Goal: Contribute content: Contribute content

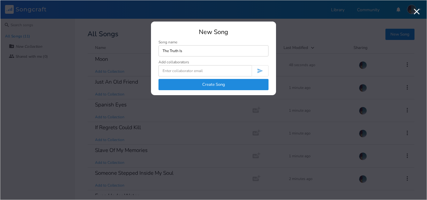
type input "The Truth Is"
click at [212, 85] on button "Create Song" at bounding box center [213, 84] width 110 height 11
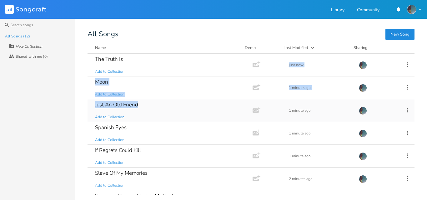
drag, startPoint x: 150, startPoint y: 63, endPoint x: 153, endPoint y: 100, distance: 37.0
click at [150, 106] on div "The Truth Is Add to Collection Add Demo just now Moon Add to Collection Add Dem…" at bounding box center [250, 125] width 327 height 142
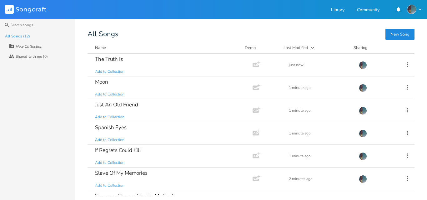
click at [38, 117] on div "All Songs (12) New Collection Collaborators Shared with me (0)" at bounding box center [37, 115] width 75 height 169
click at [396, 35] on button "New Song" at bounding box center [399, 34] width 29 height 11
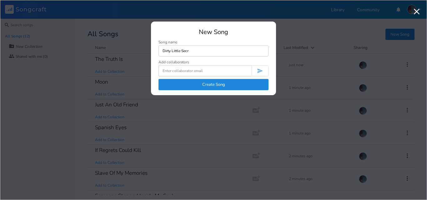
type input "Dirty Little Secre"
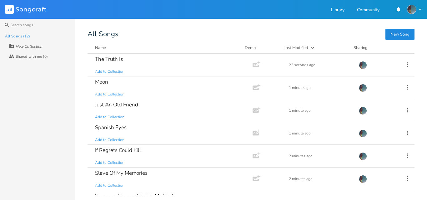
click at [405, 35] on button "New Song" at bounding box center [399, 34] width 29 height 11
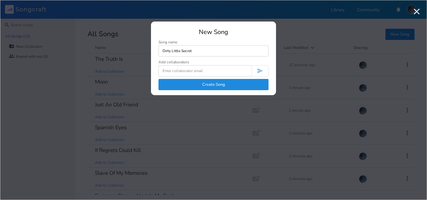
type input "Dirty Little Secret"
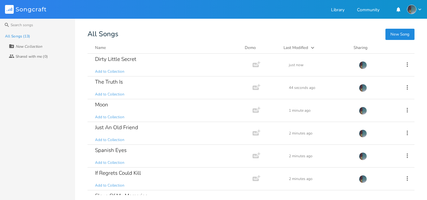
click at [404, 38] on button "New Song" at bounding box center [399, 34] width 29 height 11
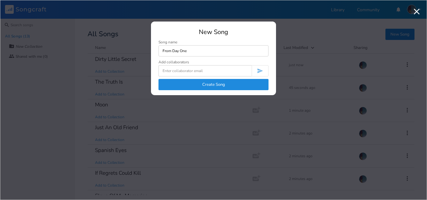
type input "From Day One"
click at [252, 86] on button "Create Song" at bounding box center [213, 84] width 110 height 11
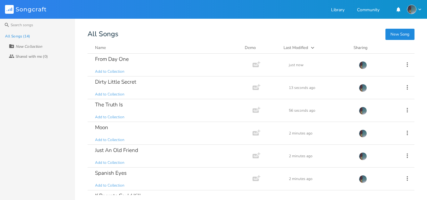
click at [398, 33] on button "New Song" at bounding box center [399, 34] width 29 height 11
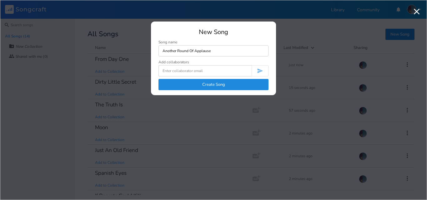
type input "Another Round Of Applause"
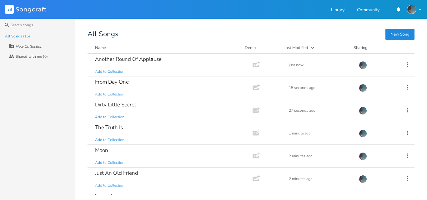
click at [399, 35] on button "New Song" at bounding box center [399, 34] width 29 height 11
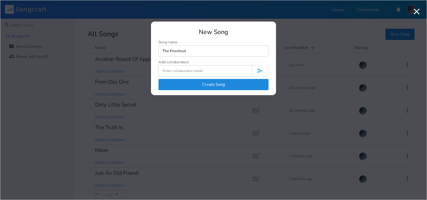
type input "The Knockout"
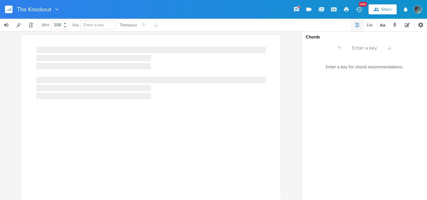
click at [399, 35] on div "Chords" at bounding box center [364, 37] width 117 height 4
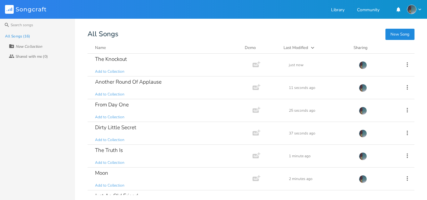
click at [401, 37] on button "New Song" at bounding box center [399, 34] width 29 height 11
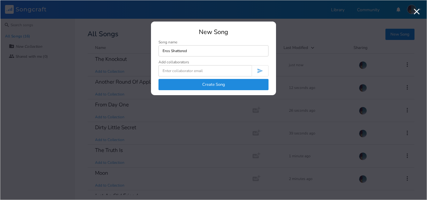
click at [169, 52] on input "Eros Shattered" at bounding box center [213, 50] width 110 height 11
type input "Eros' Shattered"
click at [197, 84] on button "Create Song" at bounding box center [213, 84] width 110 height 11
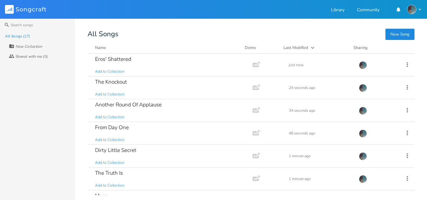
click at [396, 39] on button "New Song" at bounding box center [399, 34] width 29 height 11
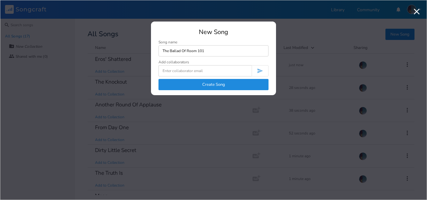
type input "The Ballad Of Room 101"
click at [260, 86] on button "Create Song" at bounding box center [213, 84] width 110 height 11
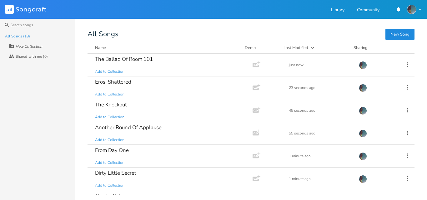
click at [404, 28] on div "Search All Songs (18) New Collection Collaborators Shared with me (0) New Song …" at bounding box center [213, 110] width 427 height 182
click at [401, 32] on button "New Song" at bounding box center [399, 34] width 29 height 11
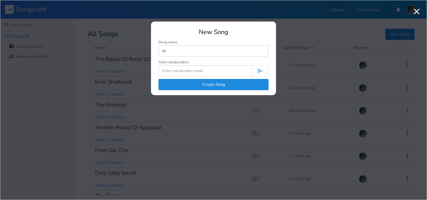
type input "l"
type input "Let It Go"
click at [268, 85] on button "Create Song" at bounding box center [213, 84] width 110 height 11
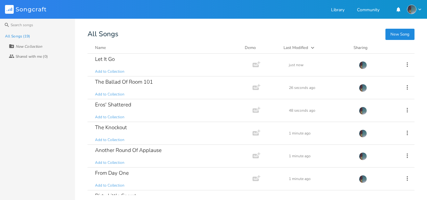
click at [402, 39] on button "New Song" at bounding box center [399, 34] width 29 height 11
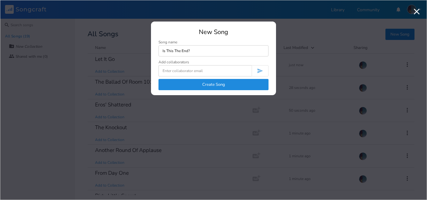
type input "Is This The End?"
click at [228, 82] on button "Create Song" at bounding box center [213, 84] width 110 height 11
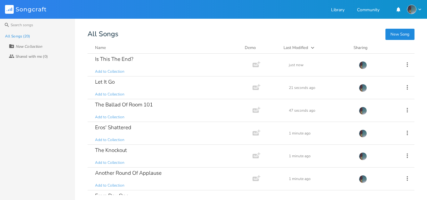
click at [400, 33] on button "New Song" at bounding box center [399, 34] width 29 height 11
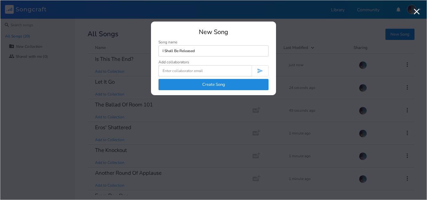
type input "I Shall Be Released"
click at [241, 81] on button "Create Song" at bounding box center [213, 84] width 110 height 11
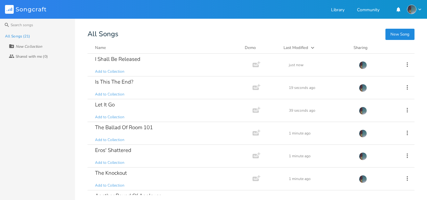
click at [20, 45] on div "New Collection" at bounding box center [29, 47] width 27 height 4
type input "The Knockout"
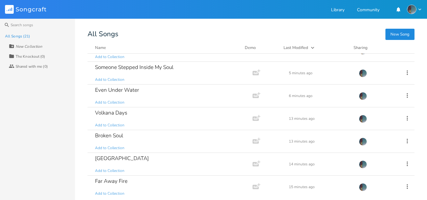
scroll to position [337, 0]
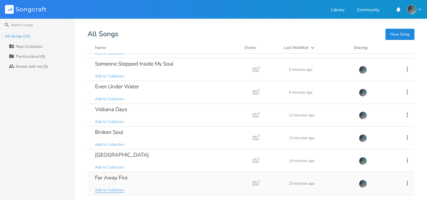
click at [106, 191] on span "Add to Collection" at bounding box center [109, 190] width 29 height 5
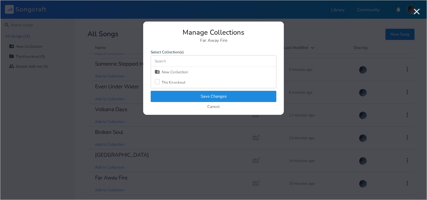
click at [174, 83] on div "The Knockout" at bounding box center [174, 83] width 24 height 4
click at [185, 93] on button "Save Changes" at bounding box center [214, 96] width 126 height 11
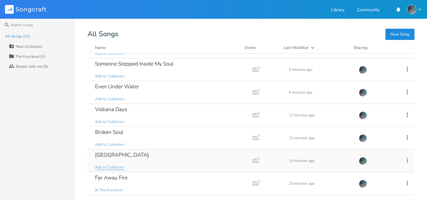
click at [117, 166] on span "Add to Collection" at bounding box center [109, 167] width 29 height 5
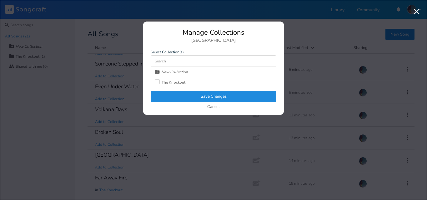
click at [184, 83] on div "The Knockout" at bounding box center [174, 83] width 24 height 4
click at [193, 96] on button "Save Changes" at bounding box center [214, 96] width 126 height 11
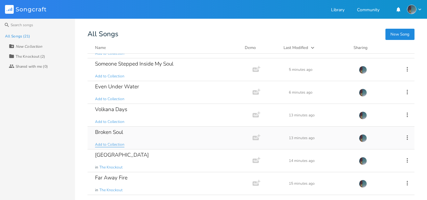
click at [115, 144] on span "Add to Collection" at bounding box center [109, 144] width 29 height 5
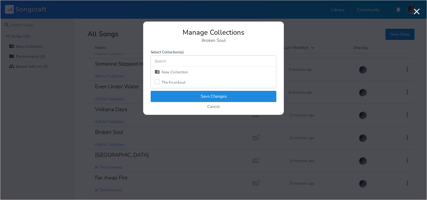
click at [173, 83] on div "The Knockout" at bounding box center [174, 83] width 24 height 4
click at [177, 95] on button "Save Changes" at bounding box center [214, 96] width 126 height 11
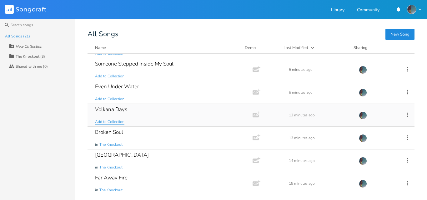
click at [116, 121] on span "Add to Collection" at bounding box center [109, 121] width 29 height 5
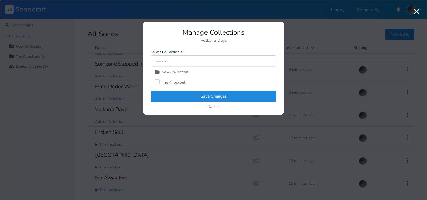
click at [174, 81] on div "The Knockout" at bounding box center [174, 83] width 24 height 4
click at [183, 96] on button "Save Changes" at bounding box center [214, 96] width 126 height 11
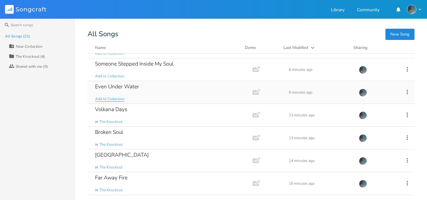
click at [121, 99] on span "Add to Collection" at bounding box center [109, 99] width 29 height 5
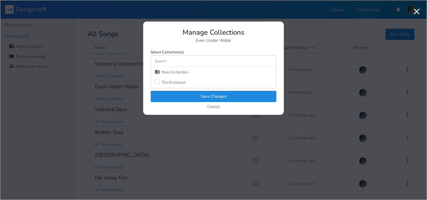
click at [170, 82] on div "The Knockout" at bounding box center [174, 83] width 24 height 4
click at [176, 92] on button "Save Changes" at bounding box center [214, 96] width 126 height 11
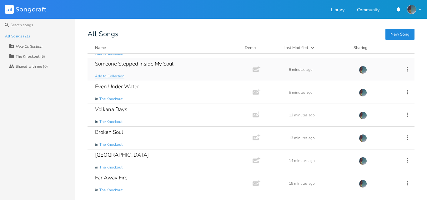
click at [116, 78] on span "Add to Collection" at bounding box center [109, 76] width 29 height 5
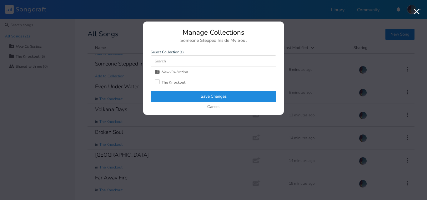
click at [177, 84] on div "The Knockout" at bounding box center [174, 83] width 24 height 4
click at [198, 97] on button "Save Changes" at bounding box center [214, 96] width 126 height 11
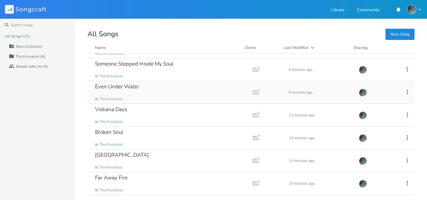
click at [198, 97] on div "Even Under Water in The Knockout" at bounding box center [168, 92] width 147 height 22
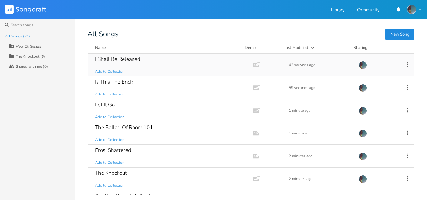
click at [107, 73] on span "Add to Collection" at bounding box center [109, 71] width 29 height 5
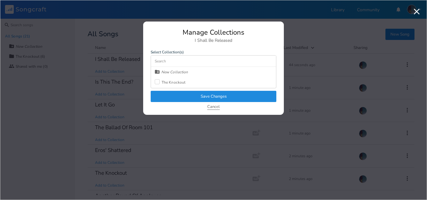
click at [216, 108] on button "Cancel" at bounding box center [213, 107] width 12 height 5
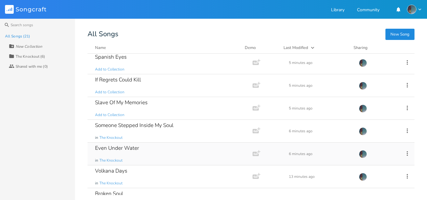
scroll to position [271, 0]
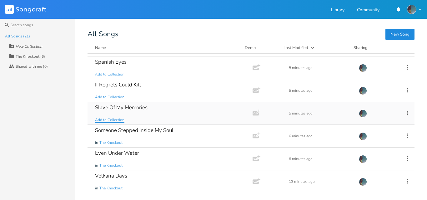
click at [115, 119] on span "Add to Collection" at bounding box center [109, 119] width 29 height 5
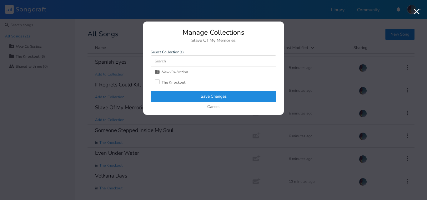
click at [172, 82] on div "The Knockout" at bounding box center [174, 83] width 24 height 4
click at [180, 93] on button "Save Changes" at bounding box center [214, 96] width 126 height 11
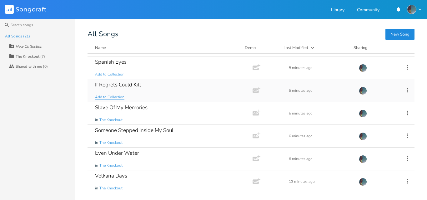
click at [118, 98] on span "Add to Collection" at bounding box center [109, 97] width 29 height 5
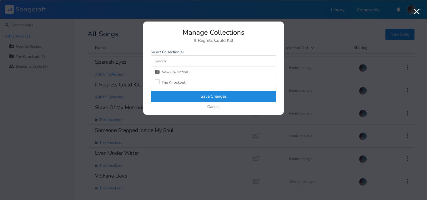
click at [170, 83] on div "The Knockout" at bounding box center [174, 83] width 24 height 4
click at [186, 96] on button "Save Changes" at bounding box center [214, 96] width 126 height 11
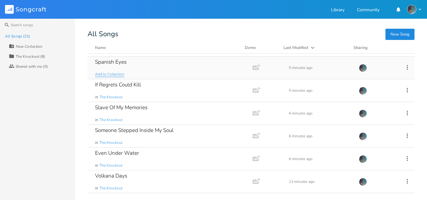
click at [103, 75] on span "Add to Collection" at bounding box center [109, 74] width 29 height 5
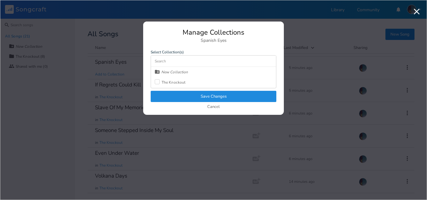
click at [170, 83] on div "The Knockout" at bounding box center [174, 83] width 24 height 4
click at [185, 98] on button "Save Changes" at bounding box center [214, 96] width 126 height 11
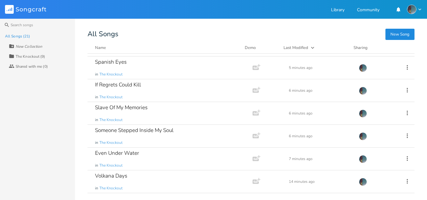
click at [185, 98] on div "If Regrets Could Kill in The Knockout" at bounding box center [168, 90] width 147 height 22
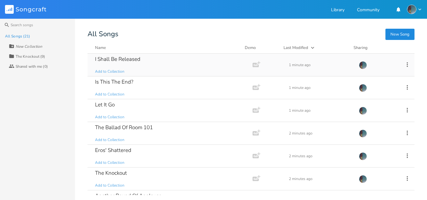
click at [144, 75] on div "I Shall Be Released Add to Collection" at bounding box center [168, 65] width 147 height 22
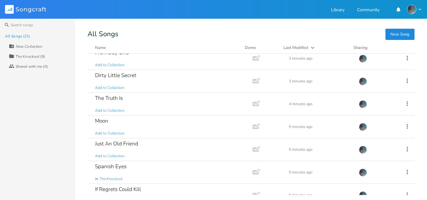
scroll to position [157, 0]
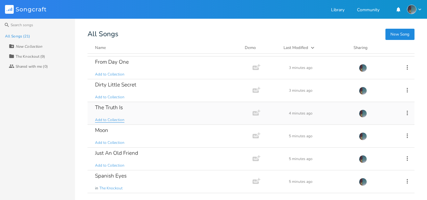
click at [112, 118] on span "Add to Collection" at bounding box center [109, 119] width 29 height 5
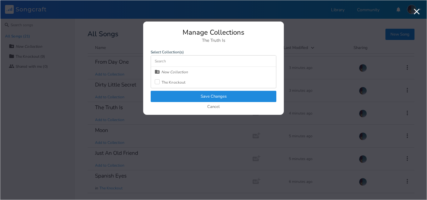
click at [160, 83] on label at bounding box center [158, 82] width 7 height 6
click at [174, 94] on button "Save Changes" at bounding box center [214, 96] width 126 height 11
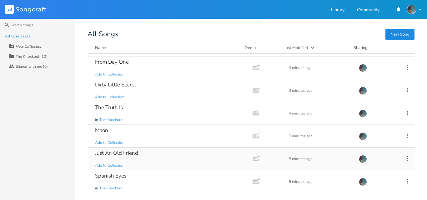
click at [110, 165] on span "Add to Collection" at bounding box center [109, 165] width 29 height 5
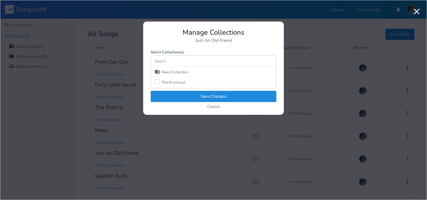
click at [167, 82] on div "The Knockout" at bounding box center [174, 83] width 24 height 4
click at [168, 96] on button "Save Changes" at bounding box center [214, 96] width 126 height 11
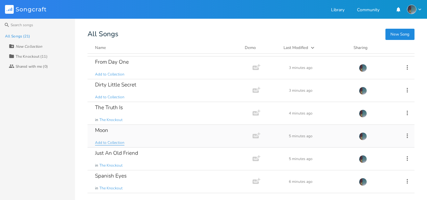
click at [112, 142] on span "Add to Collection" at bounding box center [109, 142] width 29 height 5
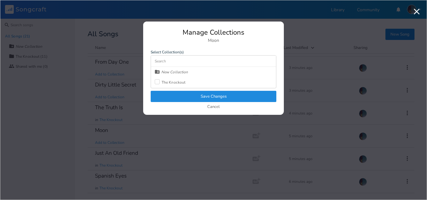
click at [166, 83] on div "The Knockout" at bounding box center [174, 83] width 24 height 4
click at [168, 92] on button "Save Changes" at bounding box center [214, 96] width 126 height 11
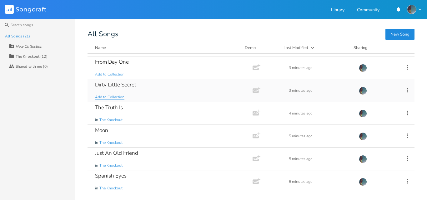
click at [117, 99] on div "Dirty Little Secret Add to Collection" at bounding box center [168, 90] width 147 height 22
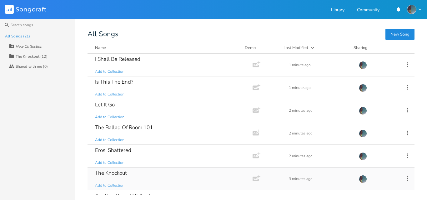
click at [111, 184] on span "Add to Collection" at bounding box center [109, 185] width 29 height 5
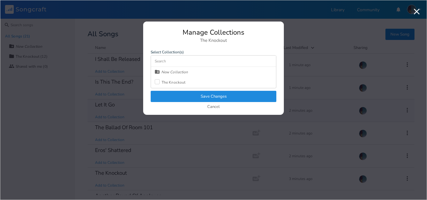
click at [207, 108] on button "Cancel" at bounding box center [213, 107] width 12 height 5
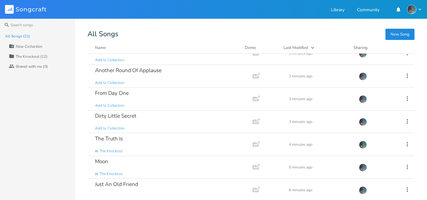
scroll to position [128, 0]
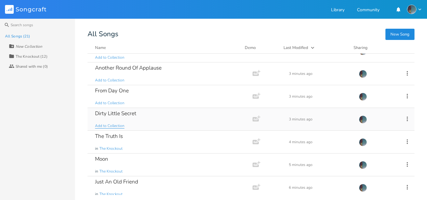
click at [110, 125] on span "Add to Collection" at bounding box center [109, 125] width 29 height 5
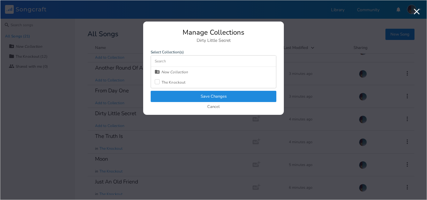
click at [174, 81] on div "The Knockout" at bounding box center [174, 83] width 24 height 4
click at [185, 96] on button "Save Changes" at bounding box center [214, 96] width 126 height 11
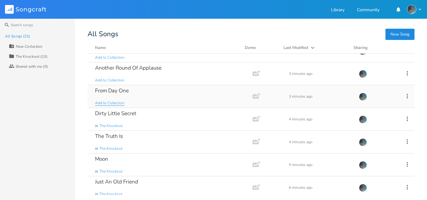
click at [116, 103] on span "Add to Collection" at bounding box center [109, 103] width 29 height 5
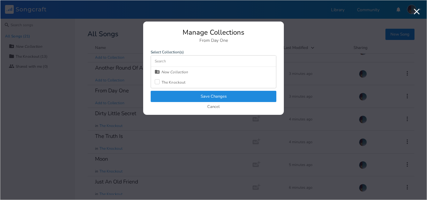
click at [163, 81] on div "The Knockout" at bounding box center [174, 83] width 24 height 4
click at [174, 96] on button "Save Changes" at bounding box center [214, 96] width 126 height 11
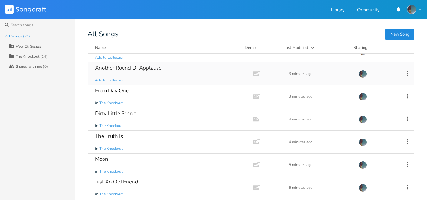
click at [115, 83] on span "Add to Collection" at bounding box center [109, 80] width 29 height 5
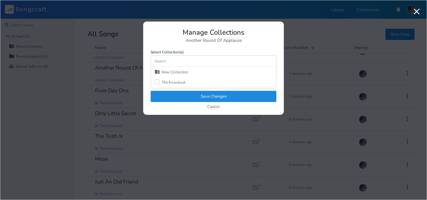
click at [157, 83] on div at bounding box center [157, 81] width 5 height 5
click at [167, 96] on button "Save Changes" at bounding box center [214, 96] width 126 height 11
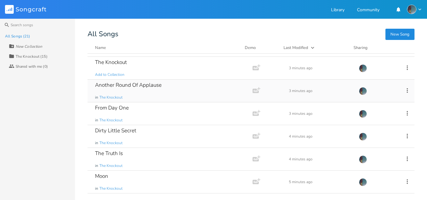
scroll to position [112, 0]
click at [114, 75] on span "Add to Collection" at bounding box center [109, 74] width 29 height 5
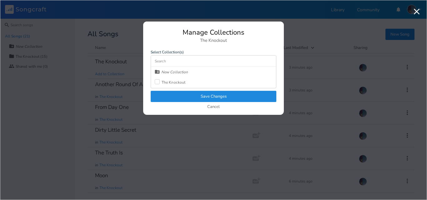
click at [160, 82] on label at bounding box center [158, 82] width 7 height 6
click at [170, 93] on button "Save Changes" at bounding box center [214, 96] width 126 height 11
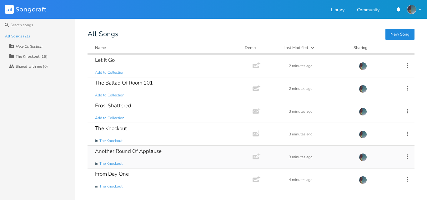
scroll to position [48, 0]
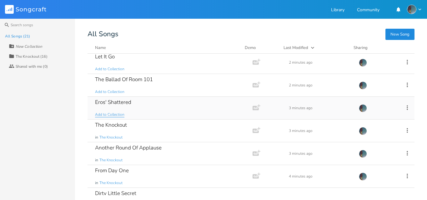
click at [117, 114] on span "Add to Collection" at bounding box center [109, 114] width 29 height 5
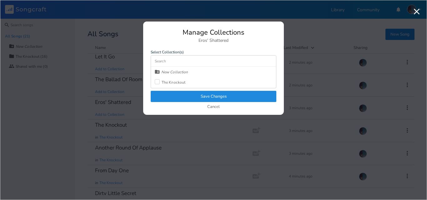
click at [162, 82] on div "The Knockout" at bounding box center [174, 83] width 24 height 4
click at [168, 95] on button "Save Changes" at bounding box center [214, 96] width 126 height 11
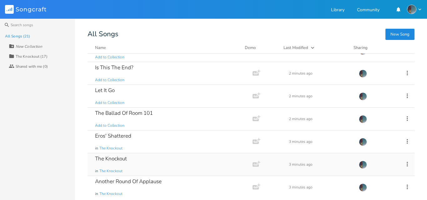
scroll to position [10, 0]
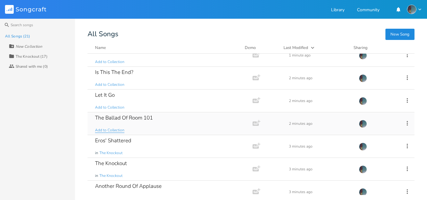
click at [116, 128] on span "Add to Collection" at bounding box center [109, 130] width 29 height 5
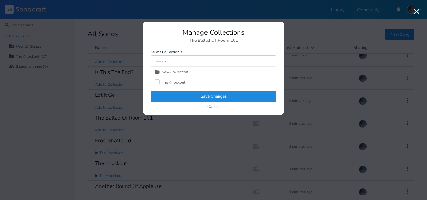
click at [166, 85] on div "The Knockout" at bounding box center [170, 82] width 31 height 11
click at [176, 97] on button "Save Changes" at bounding box center [214, 96] width 126 height 11
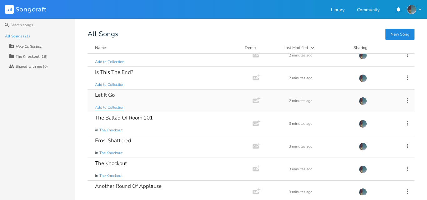
click at [116, 108] on span "Add to Collection" at bounding box center [109, 107] width 29 height 5
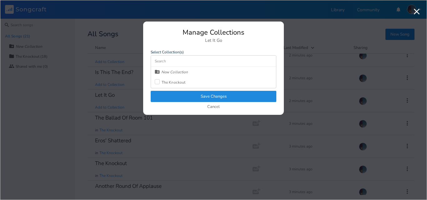
click at [169, 84] on div "The Knockout" at bounding box center [174, 83] width 24 height 4
click at [176, 97] on button "Save Changes" at bounding box center [214, 96] width 126 height 11
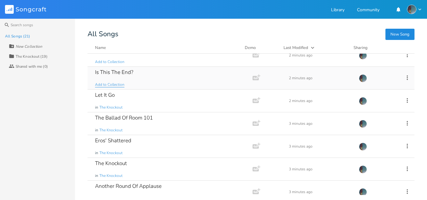
click at [117, 86] on span "Add to Collection" at bounding box center [109, 84] width 29 height 5
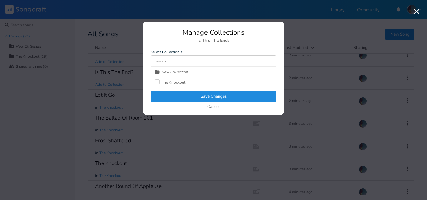
click at [176, 84] on div "The Knockout" at bounding box center [174, 83] width 24 height 4
click at [187, 101] on button "Save Changes" at bounding box center [214, 96] width 126 height 11
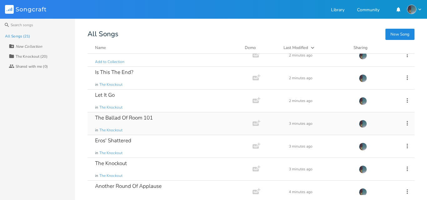
scroll to position [0, 0]
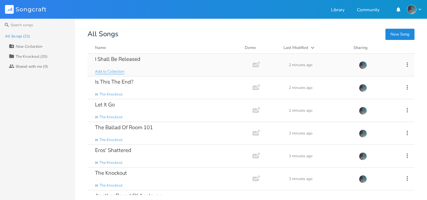
click at [110, 71] on span "Add to Collection" at bounding box center [109, 71] width 29 height 5
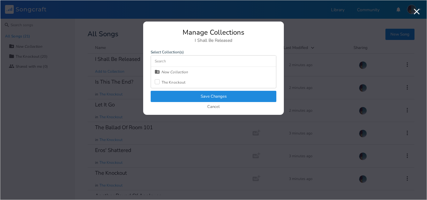
click at [159, 82] on div at bounding box center [157, 81] width 5 height 5
click at [170, 95] on button "Save Changes" at bounding box center [214, 96] width 126 height 11
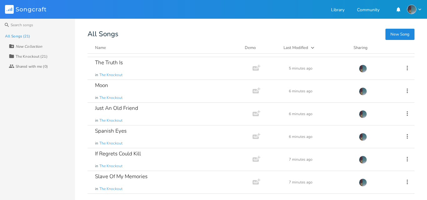
scroll to position [337, 0]
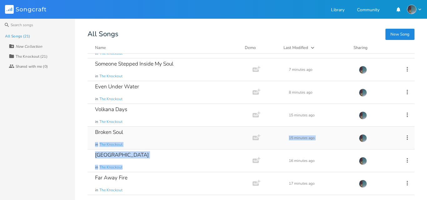
drag, startPoint x: 214, startPoint y: 160, endPoint x: 210, endPoint y: 145, distance: 16.1
click at [210, 140] on div "I Shall Be Released in The Knockout Add Demo 2 minutes ago Is This The End? in …" at bounding box center [250, 125] width 327 height 142
click at [209, 159] on div "Snow Falls in The Knockout" at bounding box center [168, 161] width 147 height 22
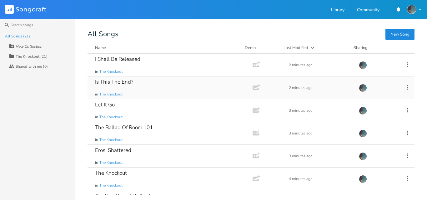
click at [209, 86] on div "Is This The End? in The Knockout" at bounding box center [168, 88] width 147 height 22
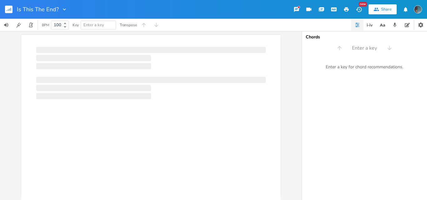
scroll to position [1, 0]
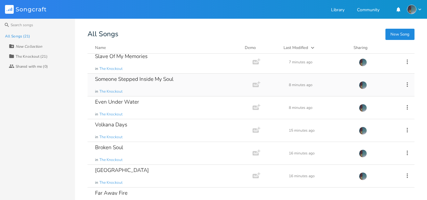
scroll to position [337, 0]
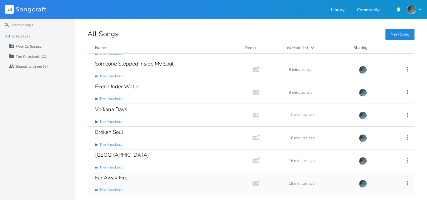
click at [405, 181] on icon at bounding box center [407, 183] width 7 height 7
click at [177, 192] on div "Far Away Fire in The Knockout" at bounding box center [168, 183] width 147 height 22
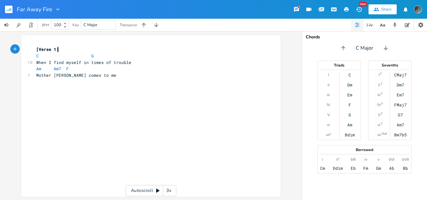
click at [16, 49] on icon "button" at bounding box center [15, 49] width 6 height 6
click at [24, 49] on icon "button" at bounding box center [26, 49] width 4 height 4
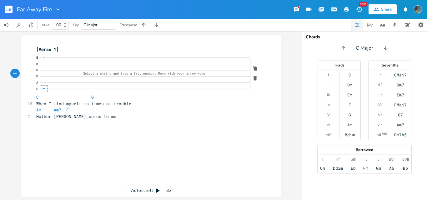
click at [43, 90] on span "—" at bounding box center [44, 88] width 4 height 3
click at [42, 87] on span "12 /" at bounding box center [44, 87] width 4 height 3
click at [43, 88] on span "13" at bounding box center [44, 87] width 4 height 3
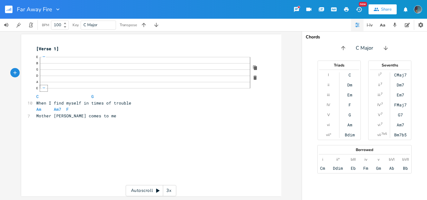
click div "—"
type textarea "[Verse 1"
drag, startPoint x: 53, startPoint y: 49, endPoint x: 30, endPoint y: 48, distance: 23.4
click at [30, 48] on div "[Verse 1 x [Verse 1] E B G D A 3 / 5 / 3 / 0 E 13 / 1 C G 10 When I find myself…" at bounding box center [151, 115] width 260 height 162
drag, startPoint x: 54, startPoint y: 49, endPoint x: 37, endPoint y: 49, distance: 16.9
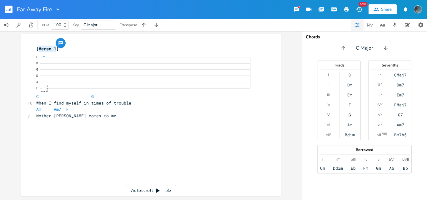
click at [37, 49] on span "[Verse 1]" at bounding box center [47, 49] width 22 height 6
type textarea "intro"
click at [38, 48] on span "[intro]" at bounding box center [44, 49] width 17 height 6
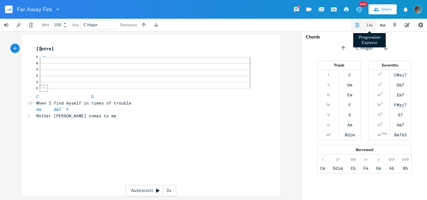
type textarea "I"
click at [371, 26] on icon "button" at bounding box center [371, 25] width 2 height 2
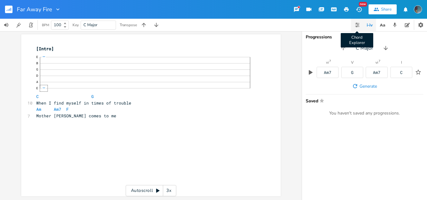
click at [356, 27] on icon "button" at bounding box center [356, 26] width 1 height 1
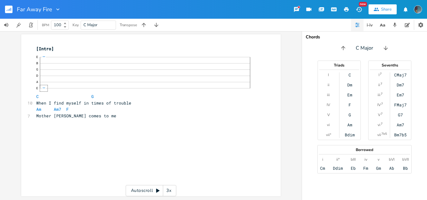
click at [52, 50] on pre "[Intro]" at bounding box center [148, 49] width 226 height 7
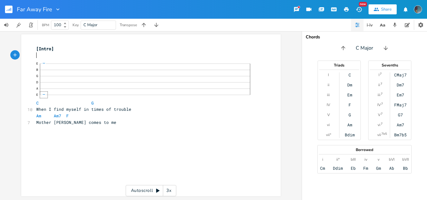
type textarea "F"
click at [44, 57] on pre "F" at bounding box center [148, 55] width 226 height 7
type textarea "F"
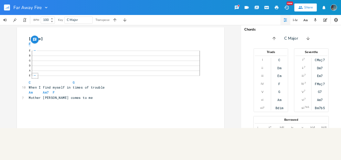
scroll to position [0, 0]
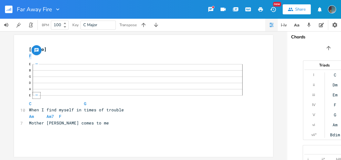
type textarea "]"
click at [44, 52] on pre "[Intro]" at bounding box center [141, 49] width 226 height 7
click at [43, 56] on pre "F" at bounding box center [141, 56] width 226 height 7
click at [209, 7] on icon "button" at bounding box center [211, 10] width 6 height 6
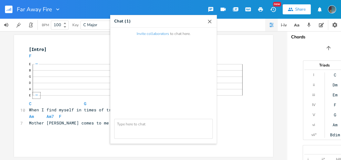
click at [210, 19] on icon "button" at bounding box center [210, 21] width 6 height 6
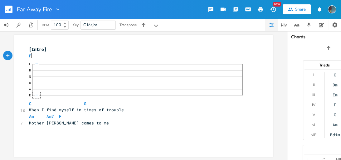
click at [90, 56] on pre "F" at bounding box center [141, 56] width 226 height 7
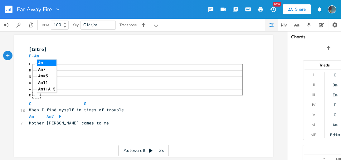
type textarea "- Am"
type textarea "["
type textarea "]"
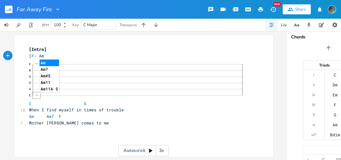
type textarea "m"
type textarea "-"
drag, startPoint x: 60, startPoint y: 24, endPoint x: 53, endPoint y: 24, distance: 7.2
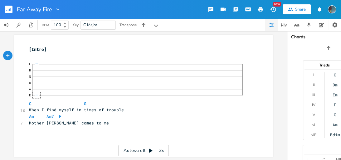
click at [53, 24] on input "100" at bounding box center [56, 25] width 10 height 6
type input "50"
click at [84, 25] on input "C Major" at bounding box center [90, 25] width 14 height 6
type input "f"
click at [59, 59] on div "E B G D A 3 / 5 / 3 / 0 E 13 / 1" at bounding box center [140, 79] width 223 height 41
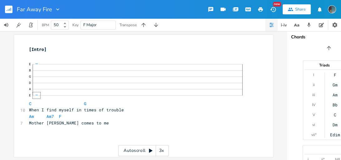
click at [59, 59] on div "E B G D A 3 / 5 / 3 / 0 E 13 / 1" at bounding box center [140, 79] width 223 height 41
click at [51, 59] on div "E B G D A 3 / 5 / 3 / 0 E 13 / 1" at bounding box center [140, 79] width 223 height 41
click at [38, 59] on pre at bounding box center [141, 56] width 226 height 7
click at [5, 55] on icon "button" at bounding box center [8, 56] width 6 height 6
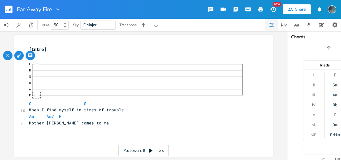
click at [28, 55] on icon "button" at bounding box center [30, 55] width 4 height 4
click at [30, 57] on pre at bounding box center [141, 56] width 226 height 7
click at [29, 57] on span at bounding box center [30, 56] width 2 height 6
type textarea "]"
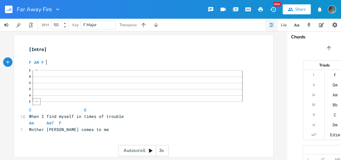
scroll to position [0, 14]
type textarea "F AM F AM"
type textarea "a"
type textarea "Am"
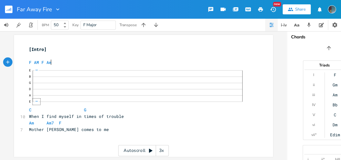
scroll to position [0, 6]
click at [37, 62] on span "F AM F Am" at bounding box center [40, 63] width 22 height 6
type textarea "m"
click at [57, 65] on pre "F Am F Am" at bounding box center [141, 62] width 226 height 7
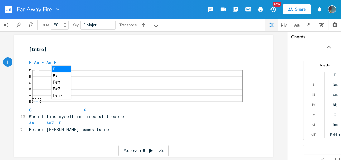
type textarea "F"
click at [58, 64] on pre "F Am F Am F" at bounding box center [141, 62] width 226 height 7
type textarea "A"
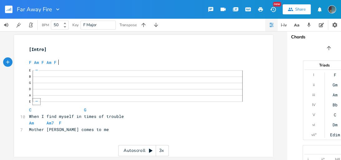
scroll to position [0, 3]
type textarea "am"
type textarea "Am Em"
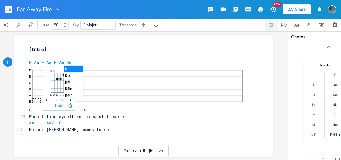
type textarea "Dm"
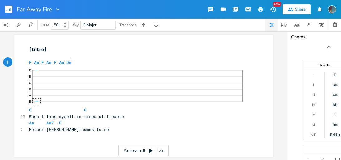
click at [80, 59] on pre "F Am F Am F Am Dm" at bounding box center [141, 62] width 226 height 7
click at [335, 26] on icon "button" at bounding box center [335, 24] width 5 height 5
click div "/"
drag, startPoint x: 67, startPoint y: 89, endPoint x: 64, endPoint y: 90, distance: 3.8
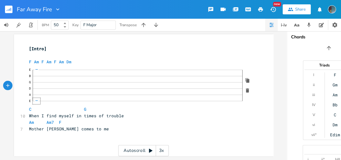
click span "3 /"
click span "3 p"
click div "h"
click div "—"
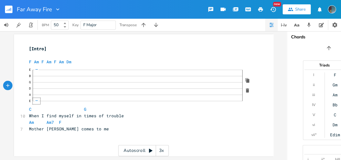
click span "3 p"
click div "—"
click div "p"
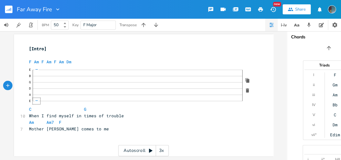
click div "—"
click div "3"
click span "3"
click span "—"
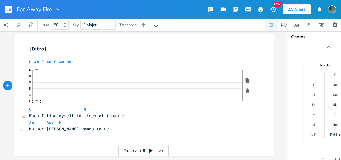
scroll to position [0, 71]
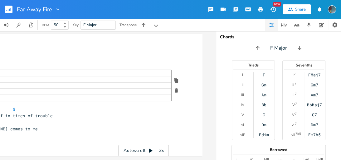
click at [272, 25] on icon "button" at bounding box center [272, 24] width 1 height 1
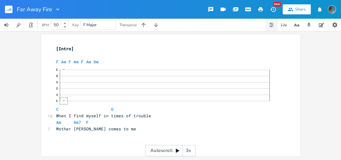
click at [272, 25] on icon "button" at bounding box center [272, 24] width 1 height 1
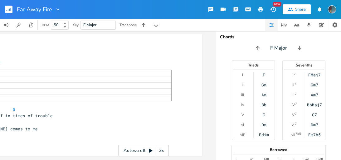
scroll to position [19, 0]
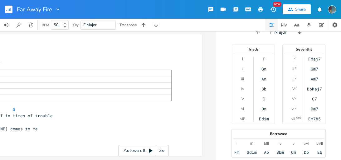
click at [311, 87] on div "BbMaj7" at bounding box center [314, 89] width 15 height 5
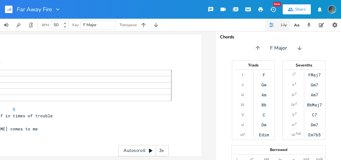
click at [283, 27] on icon "button" at bounding box center [284, 24] width 7 height 7
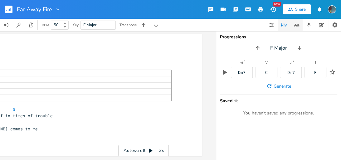
click at [296, 27] on icon "button" at bounding box center [297, 25] width 8 height 8
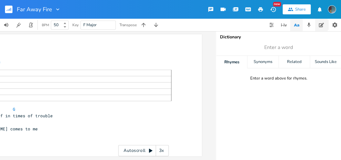
click at [320, 26] on icon "button" at bounding box center [321, 24] width 5 height 5
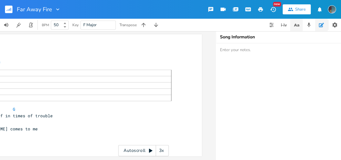
click at [299, 25] on icon "button" at bounding box center [297, 25] width 8 height 8
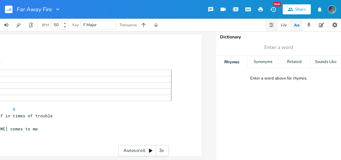
click at [268, 30] on button "button" at bounding box center [272, 25] width 12 height 12
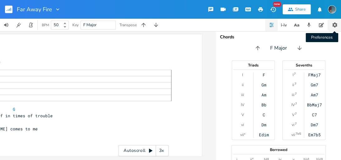
click at [337, 24] on icon "button" at bounding box center [335, 24] width 5 height 5
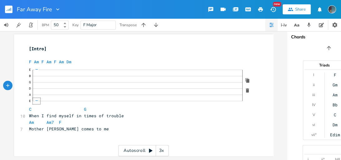
click span "—"
click span "3"
click div "—"
click at [139, 113] on pre "When I find myself in times of trouble" at bounding box center [141, 116] width 226 height 7
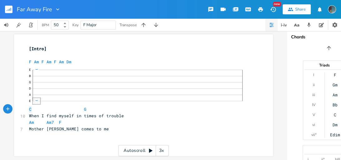
click at [28, 105] on pre "E B G D A [DATE] 3 p 0 E 13 / 1 C G" at bounding box center [141, 89] width 226 height 48
type textarea "f"
type textarea "F"
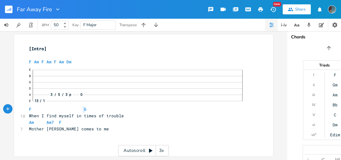
click at [80, 105] on pre "E B G D A [DATE] 3 p 0 E 13 / 1 F G" at bounding box center [141, 89] width 226 height 48
type textarea "Am"
click at [84, 112] on li "Am" at bounding box center [90, 112] width 19 height 7
click at [76, 113] on span "When I find myself in times of trouble" at bounding box center [76, 116] width 95 height 6
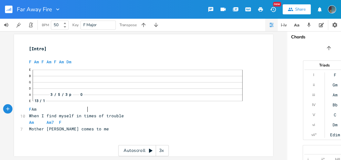
click at [85, 107] on span "E B G D A [DATE] 3 p 0 E 13 / 1 F Am" at bounding box center [140, 88] width 223 height 47
type textarea "m"
click at [85, 107] on pre "E B G D A [DATE] 3 p 0 E 13 / 1 F A" at bounding box center [141, 89] width 226 height 48
type textarea "m"
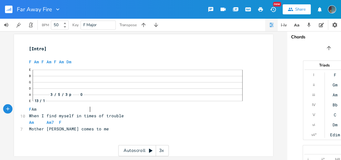
scroll to position [0, 4]
type textarea "Am"
click at [23, 112] on div "xxxxxxxxxx [Intro] ​ F Am F Am F Am Dm E B G D A [DATE] 3 p 0 E 13 / 1 F 10 Whe…" at bounding box center [143, 95] width 259 height 122
click at [20, 113] on div "10" at bounding box center [20, 116] width 0 height 7
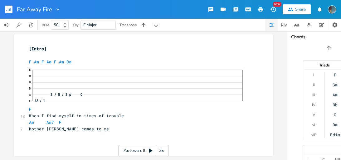
scroll to position [0, 0]
type textarea "M"
drag, startPoint x: 30, startPoint y: 126, endPoint x: 18, endPoint y: 125, distance: 11.9
click at [18, 125] on div "M xxxxxxxxxx [Intro] ​ F Am F Am F Am Dm E B G D A [DATE] 3 p 0 E 13 / 1 F 10 W…" at bounding box center [143, 95] width 259 height 122
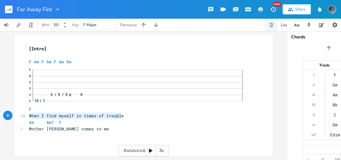
drag, startPoint x: 119, startPoint y: 111, endPoint x: 30, endPoint y: 112, distance: 89.3
click at [30, 113] on span "When I find myself in times of trouble" at bounding box center [76, 116] width 95 height 6
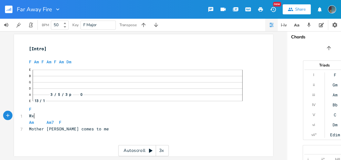
scroll to position [0, 2]
type textarea "x'"
type textarea "Wx'"
drag, startPoint x: 33, startPoint y: 112, endPoint x: 25, endPoint y: 113, distance: 8.1
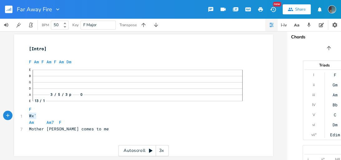
click at [25, 113] on div "Wx' xxxxxxxxxx [Intro] ​ F Am F Am F Am Dm E B G D A [DATE] 3 p 0 E 13 / 1 F 1 …" at bounding box center [143, 95] width 259 height 122
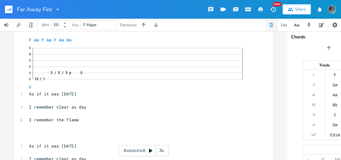
scroll to position [27, 0]
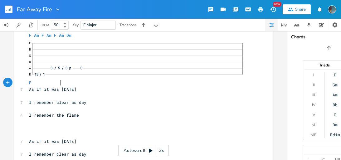
click at [60, 84] on span "E B G D A [DATE] 3 p 0 E 13 / 1 F" at bounding box center [140, 61] width 223 height 47
type textarea "Am"
click at [62, 89] on li "Am" at bounding box center [68, 90] width 19 height 7
click at [29, 99] on pre "​" at bounding box center [141, 96] width 226 height 7
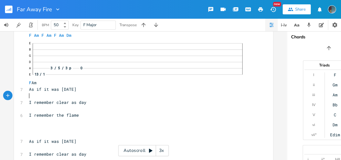
type textarea "F"
click at [61, 96] on pre "F" at bounding box center [141, 96] width 226 height 7
click at [58, 97] on pre "F" at bounding box center [141, 96] width 226 height 7
click at [56, 96] on pre "F" at bounding box center [141, 96] width 226 height 7
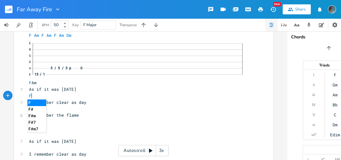
click at [82, 96] on pre "F" at bounding box center [141, 96] width 226 height 7
click at [73, 96] on pre "F" at bounding box center [141, 96] width 226 height 7
type textarea "Am"
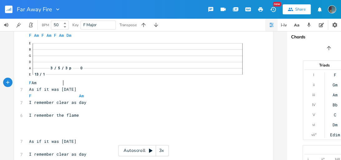
click at [62, 84] on span "E B G D A [DATE] 3 p 0 E 13 / 1 F Am" at bounding box center [140, 61] width 223 height 47
drag, startPoint x: 59, startPoint y: 83, endPoint x: 63, endPoint y: 83, distance: 4.1
click at [63, 83] on span "E B G D A [DATE] 3 p 0 E 13 / 1 F Am" at bounding box center [140, 61] width 223 height 47
type textarea "Am"
click at [68, 81] on div "button" at bounding box center [71, 77] width 10 height 10
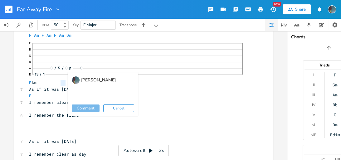
click at [121, 109] on button "Cancel" at bounding box center [118, 108] width 31 height 7
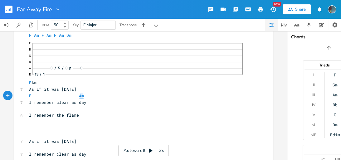
type textarea "Am"
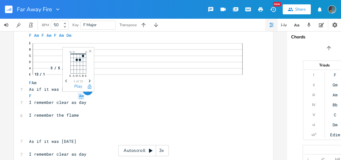
drag, startPoint x: 81, startPoint y: 97, endPoint x: 76, endPoint y: 96, distance: 5.0
click at [76, 96] on pre "F Am" at bounding box center [141, 96] width 226 height 7
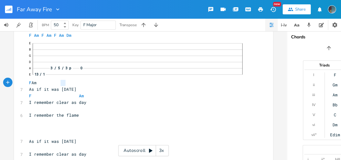
type textarea "Am"
drag, startPoint x: 64, startPoint y: 83, endPoint x: 57, endPoint y: 83, distance: 6.2
click at [57, 83] on span "E B G D A [DATE] 3 p 0 E 13 / 1 F Am" at bounding box center [140, 61] width 223 height 47
click at [64, 90] on li "Am" at bounding box center [66, 90] width 19 height 7
click at [28, 112] on pre "​" at bounding box center [141, 109] width 226 height 7
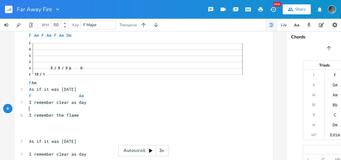
scroll to position [0, 2]
type textarea "F"
click at [29, 114] on li "F" at bounding box center [36, 115] width 19 height 7
click at [64, 108] on pre "F" at bounding box center [141, 109] width 226 height 7
click at [56, 110] on pre "F" at bounding box center [141, 109] width 226 height 7
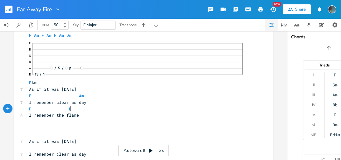
scroll to position [0, 6]
type textarea "Dm/"
type textarea "/"
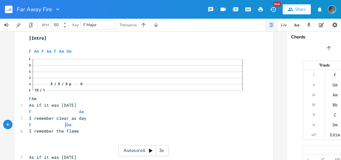
scroll to position [14, 0]
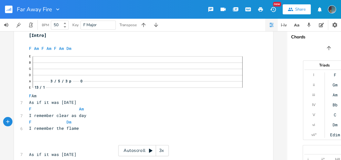
click at [28, 96] on pre "E B G D A [DATE] 3 p 0 E 13 / 1 F Am" at bounding box center [141, 76] width 226 height 48
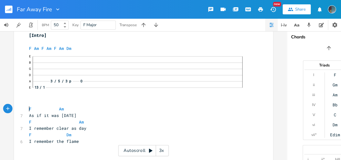
click at [29, 98] on pre "E B G D A [DATE] 3 p 0 E 13 / 1" at bounding box center [141, 76] width 226 height 48
type textarea "[]"
type textarea "verse"
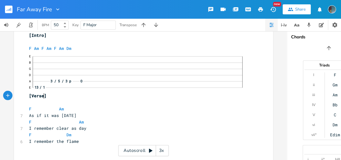
type textarea "Verse 1"
click at [28, 98] on pre "E B G D A [DATE] 3 p 0 E 13 / 1 [Verse 1]" at bounding box center [141, 76] width 226 height 48
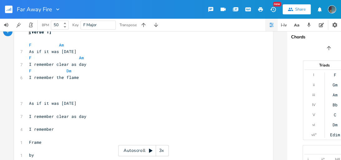
scroll to position [87, 0]
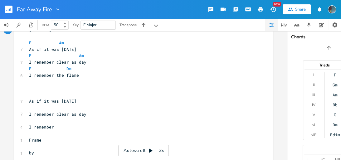
click at [20, 48] on div "7" at bounding box center [20, 49] width 0 height 7
click at [20, 51] on div "7" at bounding box center [20, 49] width 0 height 7
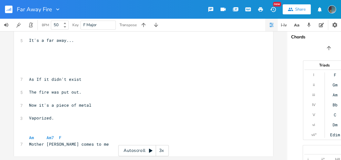
scroll to position [346, 0]
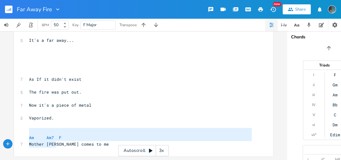
type textarea "Am Am7 F Mother [PERSON_NAME] comes to me"
drag, startPoint x: 28, startPoint y: 129, endPoint x: 89, endPoint y: 151, distance: 65.0
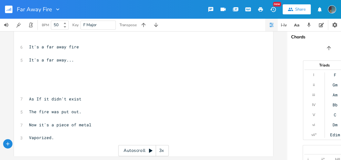
scroll to position [320, 0]
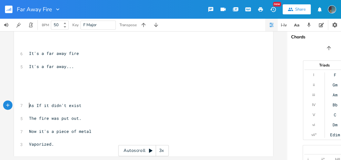
click at [28, 102] on pre "As If it didn't exist" at bounding box center [141, 105] width 226 height 7
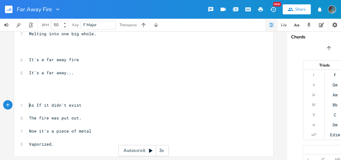
scroll to position [307, 0]
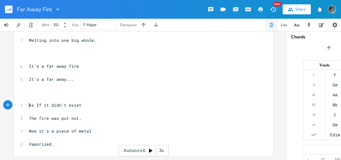
click at [28, 102] on pre "As If it didn't exist" at bounding box center [141, 105] width 226 height 7
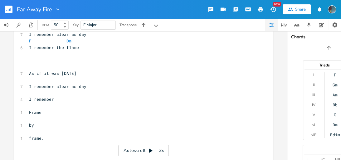
scroll to position [130, 0]
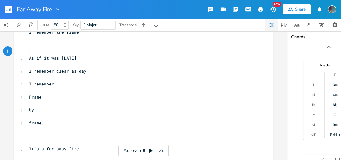
click at [28, 54] on pre "​" at bounding box center [141, 51] width 226 height 7
type textarea "f"
click at [30, 59] on li "F" at bounding box center [36, 58] width 19 height 7
click at [30, 59] on span "As if it was [DATE]" at bounding box center [52, 58] width 47 height 6
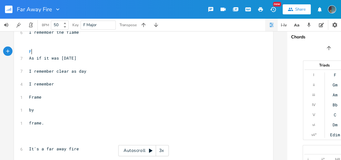
click at [60, 53] on pre "F" at bounding box center [141, 51] width 226 height 7
type textarea "am"
click at [60, 59] on li "Am" at bounding box center [66, 58] width 19 height 7
click at [28, 66] on pre "​" at bounding box center [141, 65] width 226 height 7
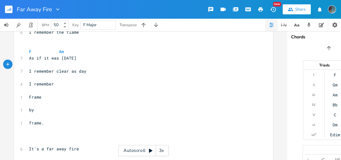
scroll to position [0, 1]
type textarea "f"
click at [37, 71] on li "F" at bounding box center [36, 71] width 19 height 7
click at [66, 66] on pre "F" at bounding box center [141, 65] width 226 height 7
type textarea "AM"
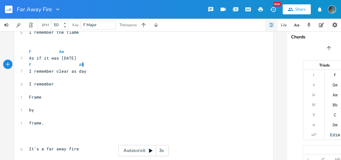
scroll to position [0, 6]
type textarea "M"
type textarea "m"
click at [28, 79] on pre "​" at bounding box center [141, 77] width 226 height 7
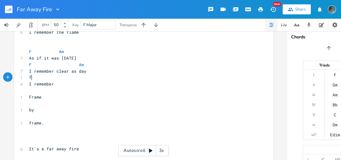
scroll to position [0, 1]
type textarea "f"
click at [35, 86] on li "F" at bounding box center [36, 84] width 19 height 7
click at [28, 92] on pre "​" at bounding box center [141, 90] width 226 height 7
type textarea "dm"
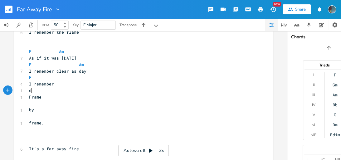
scroll to position [0, 5]
type textarea "Dm"
click at [52, 92] on pre "Dm" at bounding box center [141, 90] width 226 height 7
click at [52, 101] on pre "​" at bounding box center [141, 104] width 226 height 7
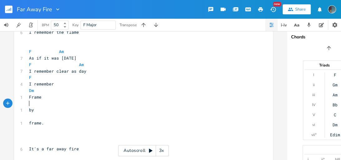
click at [28, 117] on pre "​" at bounding box center [141, 116] width 226 height 7
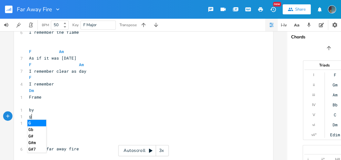
type textarea "g"
click at [28, 122] on li "G" at bounding box center [36, 123] width 19 height 7
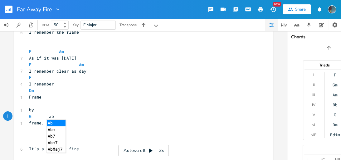
type textarea "ab"
click at [50, 120] on li "Ab" at bounding box center [56, 123] width 19 height 7
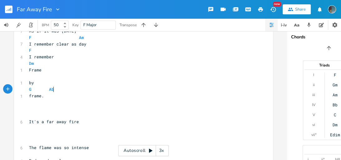
scroll to position [159, 0]
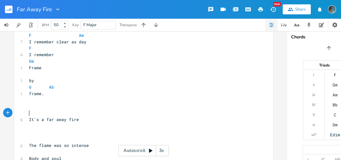
click at [30, 113] on pre "​" at bounding box center [141, 113] width 226 height 7
type textarea "f"
click at [35, 121] on li "F" at bounding box center [36, 120] width 19 height 7
click at [47, 96] on pre "frame." at bounding box center [141, 94] width 226 height 7
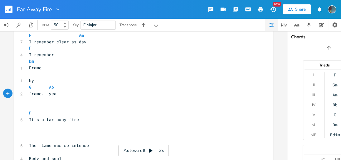
type textarea "yeah"
drag, startPoint x: 49, startPoint y: 94, endPoint x: 46, endPoint y: 94, distance: 3.5
click at [46, 94] on span "frame. yeah" at bounding box center [44, 94] width 30 height 6
type textarea "Y"
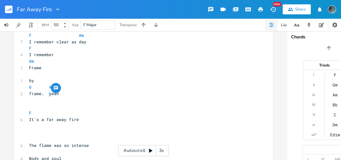
scroll to position [0, 2]
click at [66, 116] on pre "F" at bounding box center [141, 113] width 226 height 7
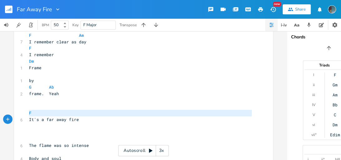
click at [66, 115] on pre "F" at bounding box center [141, 113] width 226 height 7
type textarea "F"
click at [66, 115] on pre "F" at bounding box center [141, 113] width 226 height 7
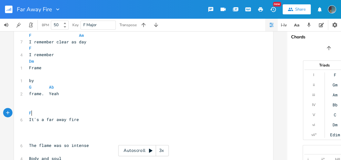
type textarea "F"
click at [66, 115] on pre "F" at bounding box center [141, 113] width 226 height 7
click at [67, 115] on pre "F" at bounding box center [141, 113] width 226 height 7
type textarea "am"
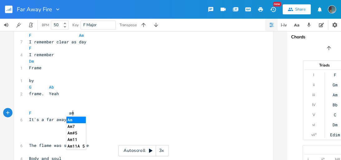
click at [68, 119] on li "Am" at bounding box center [76, 120] width 19 height 7
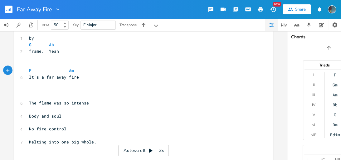
scroll to position [202, 0]
click at [82, 76] on pre "It's a far away fire" at bounding box center [141, 77] width 226 height 7
type textarea "[3x]"
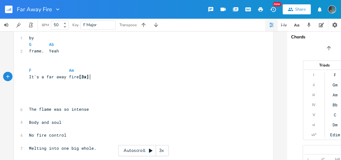
click at [88, 80] on pre "​" at bounding box center [141, 83] width 226 height 7
click at [79, 83] on pre "​" at bounding box center [141, 83] width 226 height 7
type textarea "DM"
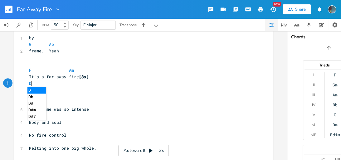
type textarea "m"
click at [28, 83] on pre "Dm" at bounding box center [141, 83] width 226 height 7
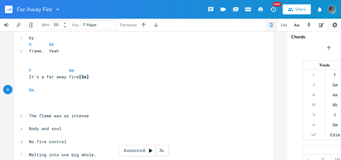
click at [25, 110] on div "xxxxxxxxxx [Intro] ​ F Am F Am F Am Dm E B G D A [DATE] 3 p 0 E 13 / 1 [Verse 1…" at bounding box center [143, 52] width 259 height 438
click at [29, 113] on span "The flame was so intense" at bounding box center [59, 116] width 60 height 6
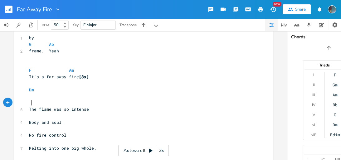
click at [29, 104] on pre at bounding box center [141, 103] width 226 height 7
click at [29, 104] on span at bounding box center [30, 103] width 2 height 6
type textarea "f"
type textarea "F"
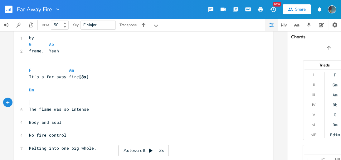
scroll to position [0, 2]
click at [68, 104] on pre "F" at bounding box center [141, 103] width 226 height 7
type textarea "Am"
click at [76, 110] on li "Am" at bounding box center [78, 110] width 19 height 7
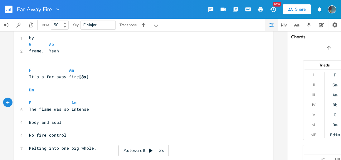
click at [28, 119] on pre "​" at bounding box center [141, 116] width 226 height 7
type textarea "f"
click at [51, 117] on pre "F" at bounding box center [141, 116] width 226 height 7
type textarea "Am"
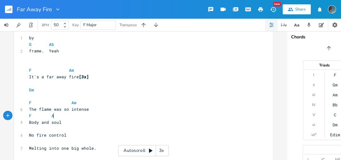
scroll to position [0, 7]
click at [32, 131] on pre "​" at bounding box center [141, 129] width 226 height 7
type textarea "f"
type textarea "Am"
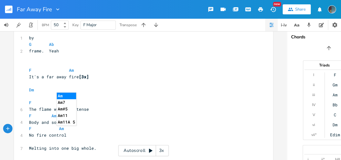
click at [66, 133] on pre "No fire control" at bounding box center [141, 135] width 226 height 7
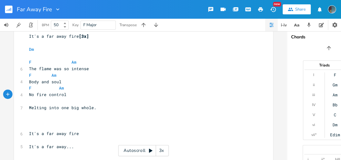
scroll to position [261, 0]
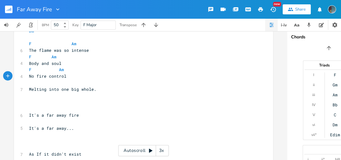
click at [28, 82] on pre "​" at bounding box center [141, 83] width 226 height 7
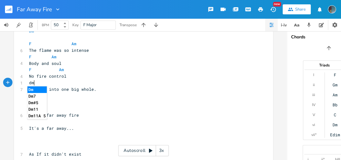
type textarea "dm"
click at [32, 89] on li "Dm" at bounding box center [36, 90] width 19 height 7
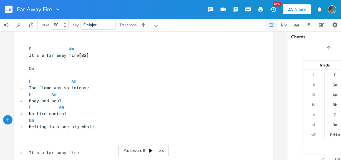
scroll to position [225, 0]
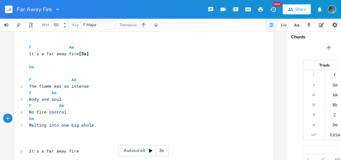
click at [96, 125] on pre "Melting into one big whole." at bounding box center [141, 125] width 226 height 7
type textarea "[2x[]"
click at [105, 127] on span "[2x[]" at bounding box center [103, 125] width 12 height 6
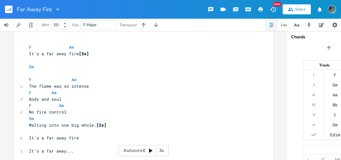
scroll to position [297, 0]
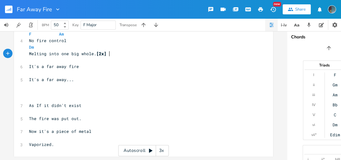
click at [111, 55] on pre "Melting into one big whole. [2x]" at bounding box center [141, 54] width 226 height 7
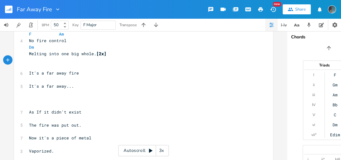
scroll to position [256, 0]
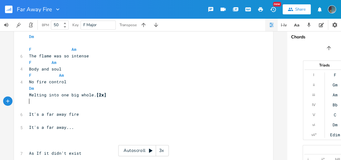
click at [28, 110] on pre "​" at bounding box center [141, 108] width 226 height 7
type textarea "f"
click at [64, 108] on pre "F" at bounding box center [141, 108] width 226 height 7
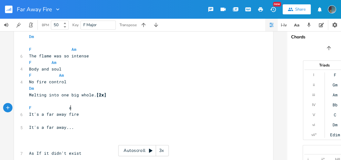
type textarea "am"
click at [28, 122] on pre "​" at bounding box center [141, 121] width 226 height 7
type textarea "f"
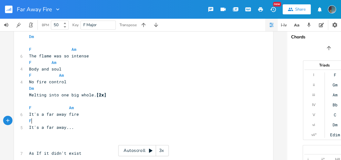
click at [75, 122] on pre "F" at bounding box center [141, 121] width 226 height 7
click at [71, 132] on pre "​" at bounding box center [141, 134] width 226 height 7
type textarea "d"
type textarea "m/"
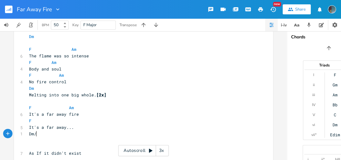
scroll to position [0, 4]
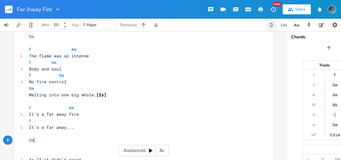
click at [67, 138] on pre "Dm" at bounding box center [141, 140] width 226 height 7
type textarea "- g - ab"
click at [41, 142] on span "Dm - g - Ab" at bounding box center [40, 140] width 22 height 6
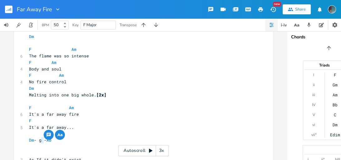
type textarea "G"
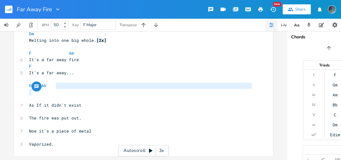
scroll to position [312, 0]
click at [29, 105] on span "As If it didn't exist" at bounding box center [55, 105] width 52 height 6
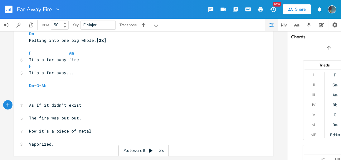
type textarea "="
type textarea "f"
click at [67, 99] on pre "F" at bounding box center [141, 99] width 226 height 7
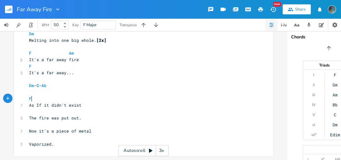
click at [77, 104] on span "As If it didn't exist" at bounding box center [55, 105] width 52 height 6
type textarea ", ywe"
type textarea "eah"
click at [84, 97] on pre "F" at bounding box center [141, 99] width 226 height 7
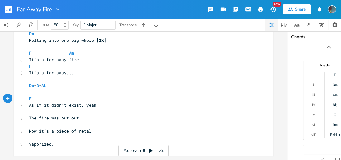
type textarea "m"
type textarea "DM"
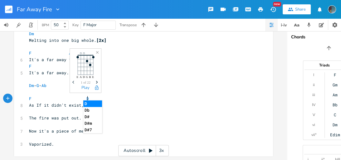
type textarea "m"
click at [34, 111] on pre "​" at bounding box center [141, 112] width 226 height 7
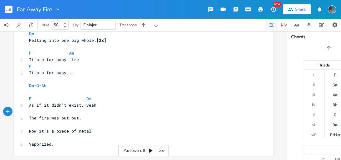
type textarea "g"
type textarea "G"
type textarea "C"
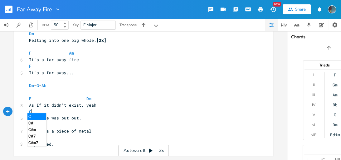
click at [67, 111] on pre "C" at bounding box center [141, 112] width 226 height 7
type textarea "aM"
type textarea "a"
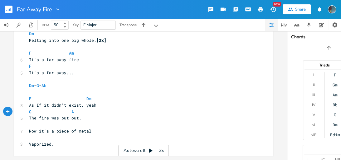
type textarea "Am"
click at [32, 126] on pre "​" at bounding box center [141, 125] width 226 height 7
type textarea "F"
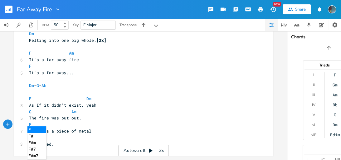
click at [77, 124] on pre "F" at bounding box center [141, 125] width 226 height 7
type textarea "Dm"
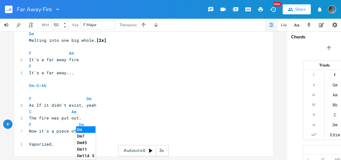
click at [29, 136] on pre "​" at bounding box center [141, 138] width 226 height 7
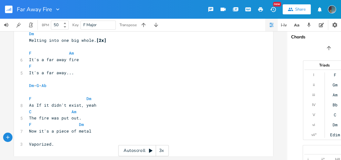
type textarea "G"
click at [126, 128] on pre "Now it's a piece of metal" at bounding box center [141, 131] width 226 height 7
click at [29, 111] on span "C" at bounding box center [30, 112] width 2 height 6
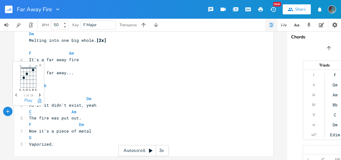
click at [29, 110] on span "C" at bounding box center [30, 112] width 2 height 6
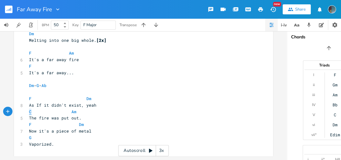
click at [29, 110] on span "C" at bounding box center [30, 112] width 2 height 6
type textarea "C"
click at [29, 97] on span "F" at bounding box center [30, 99] width 2 height 6
type textarea "F"
click at [29, 97] on span "F" at bounding box center [30, 99] width 2 height 6
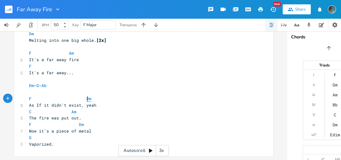
click at [87, 97] on span "Dm" at bounding box center [89, 99] width 5 height 6
type textarea "Dm"
click at [87, 97] on span "Dm" at bounding box center [89, 99] width 5 height 6
click at [29, 110] on span "C" at bounding box center [30, 112] width 2 height 6
type textarea "C"
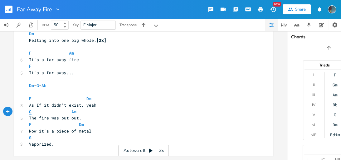
click at [29, 110] on span "C" at bounding box center [30, 112] width 2 height 6
click at [72, 112] on span "Am" at bounding box center [74, 112] width 5 height 6
type textarea "Am"
click at [72, 112] on span "Am" at bounding box center [74, 112] width 5 height 6
type textarea "C"
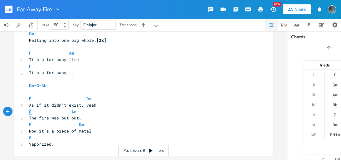
click at [29, 110] on span "C Am" at bounding box center [52, 112] width 47 height 6
click at [28, 109] on pre "C Am" at bounding box center [141, 112] width 226 height 7
type textarea "Am"
drag, startPoint x: 73, startPoint y: 109, endPoint x: 68, endPoint y: 110, distance: 5.0
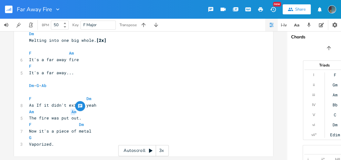
click at [68, 110] on span "Am Am" at bounding box center [52, 112] width 47 height 6
type textarea "F"
click at [29, 98] on span "F" at bounding box center [30, 99] width 2 height 6
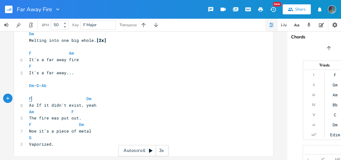
click at [29, 96] on span "F" at bounding box center [30, 99] width 2 height 6
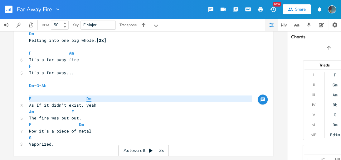
type textarea "F Dm"
click at [87, 96] on span "Dm" at bounding box center [89, 99] width 5 height 6
type textarea "Dm"
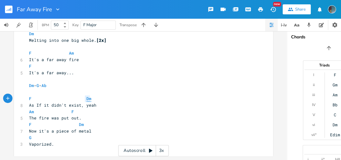
click at [87, 96] on span "Dm" at bounding box center [89, 99] width 5 height 6
click at [29, 109] on span "Am" at bounding box center [31, 112] width 5 height 6
type textarea "Am"
click at [29, 109] on span "Am" at bounding box center [31, 112] width 5 height 6
click at [72, 111] on span "F" at bounding box center [73, 112] width 2 height 6
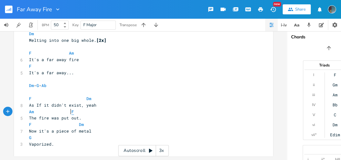
type textarea "F"
click at [72, 111] on span "F" at bounding box center [73, 112] width 2 height 6
drag, startPoint x: 71, startPoint y: 110, endPoint x: 68, endPoint y: 109, distance: 3.2
click at [68, 109] on pre "Am F" at bounding box center [141, 112] width 226 height 7
type textarea "C"
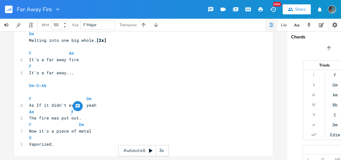
scroll to position [0, 2]
click at [72, 111] on span "C" at bounding box center [73, 112] width 2 height 6
type textarea "C"
click at [72, 111] on span "C" at bounding box center [73, 112] width 2 height 6
click at [29, 99] on span "F" at bounding box center [30, 99] width 2 height 6
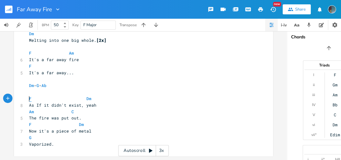
click at [29, 99] on span "F" at bounding box center [30, 99] width 2 height 6
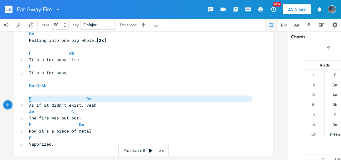
click at [29, 99] on span "F" at bounding box center [30, 99] width 2 height 6
type textarea "F Dm"
click at [87, 96] on span "Dm" at bounding box center [89, 99] width 5 height 6
type textarea "Dm"
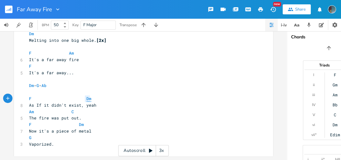
click at [87, 96] on span "Dm" at bounding box center [89, 99] width 5 height 6
click at [29, 111] on span "Am" at bounding box center [31, 112] width 5 height 6
type textarea "Am"
click at [29, 111] on span "Am" at bounding box center [31, 112] width 5 height 6
click at [72, 110] on span "C" at bounding box center [73, 112] width 2 height 6
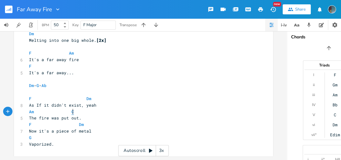
type textarea "C"
click at [72, 110] on span "C" at bounding box center [73, 112] width 2 height 6
click at [29, 124] on span "F" at bounding box center [30, 125] width 2 height 6
type textarea "F"
click at [29, 124] on span "F" at bounding box center [30, 125] width 2 height 6
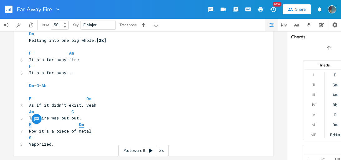
click at [79, 125] on span "Dm" at bounding box center [81, 125] width 5 height 6
type textarea "Dm"
click at [79, 125] on span "Dm" at bounding box center [81, 125] width 5 height 6
click at [29, 137] on span "G" at bounding box center [30, 138] width 2 height 6
type textarea "G"
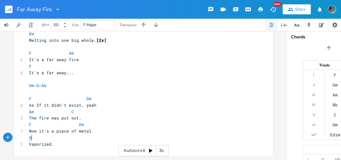
click at [29, 137] on span "G" at bounding box center [30, 138] width 2 height 6
click at [47, 85] on span "Ab" at bounding box center [44, 86] width 5 height 6
type textarea "Ab"
click at [47, 85] on span "Ab" at bounding box center [44, 86] width 5 height 6
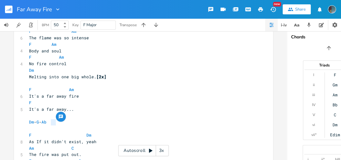
scroll to position [242, 0]
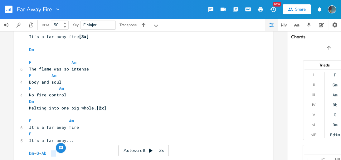
click at [35, 57] on pre "​" at bounding box center [141, 56] width 226 height 7
type textarea "[verse 1"
type textarea "2]"
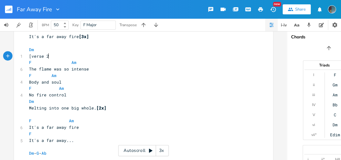
scroll to position [0, 3]
click at [30, 56] on span "[verse 2]" at bounding box center [40, 56] width 22 height 6
type textarea "V"
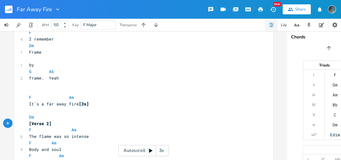
scroll to position [177, 0]
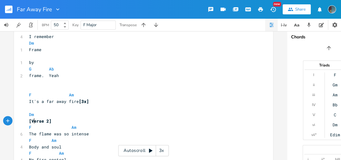
click at [34, 115] on pre "Dm" at bounding box center [141, 115] width 226 height 7
type textarea "["
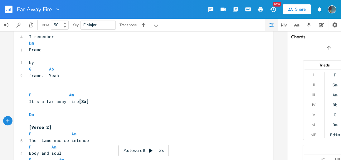
click at [34, 115] on pre "Dm" at bounding box center [141, 115] width 226 height 7
type textarea "- f"
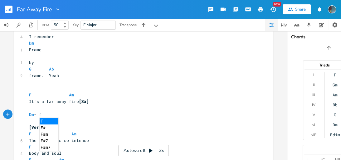
type textarea "g"
click at [25, 96] on div "xxxxxxxxxx [Intro] ​ F Am F Am F Am Dm E B G D A [DATE] 3 p 0 E 13 / 1 [Verse 1…" at bounding box center [143, 77] width 259 height 438
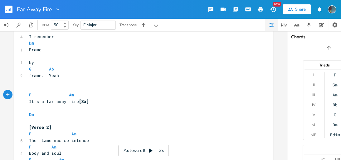
scroll to position [0, 0]
click at [28, 92] on pre "F Am" at bounding box center [141, 95] width 226 height 7
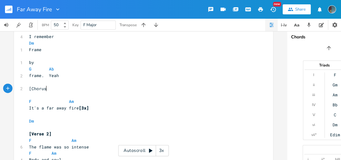
scroll to position [0, 14]
type textarea "[Chorus~]"
type textarea "]"
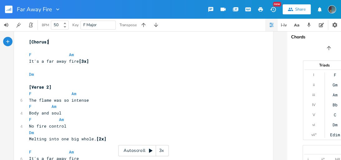
scroll to position [231, 0]
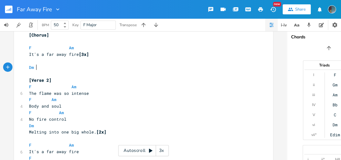
click at [42, 69] on pre "Dm" at bounding box center [141, 67] width 226 height 7
type textarea "- F"
type textarea "g"
type textarea "G - Ab"
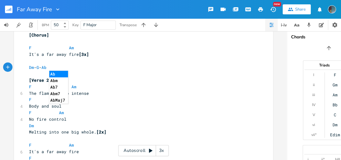
click at [54, 72] on li "Ab" at bounding box center [58, 74] width 19 height 7
type textarea "7"
click at [49, 66] on span "Ab7" at bounding box center [45, 68] width 7 height 6
type textarea "Ab7"
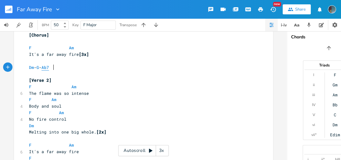
click at [49, 66] on span "Ab7" at bounding box center [45, 68] width 7 height 6
click at [31, 68] on span "Dm" at bounding box center [31, 68] width 5 height 6
type textarea "Dm"
click at [31, 68] on span "Dm" at bounding box center [31, 68] width 5 height 6
click at [39, 67] on span "G" at bounding box center [38, 68] width 2 height 6
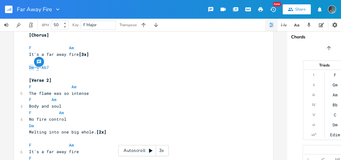
type textarea "G"
click at [39, 67] on span "G" at bounding box center [38, 68] width 2 height 6
click at [49, 68] on span "Ab7" at bounding box center [45, 68] width 7 height 6
type textarea "Ab7"
click at [49, 68] on span "Ab7" at bounding box center [45, 68] width 7 height 6
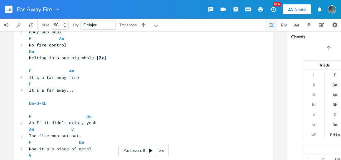
scroll to position [321, 0]
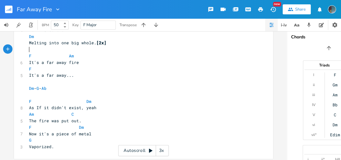
click at [30, 52] on pre "​" at bounding box center [141, 49] width 226 height 7
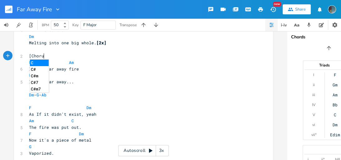
scroll to position [0, 14]
type textarea "[Chorus]"
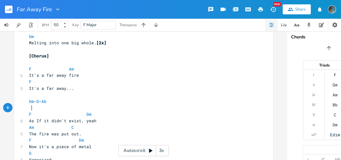
click at [47, 107] on pre at bounding box center [141, 108] width 226 height 7
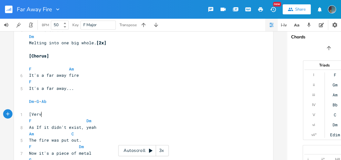
type textarea "[Vervs"
type textarea "se 3~]"
type textarea "]"
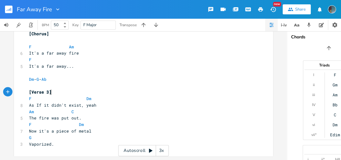
scroll to position [346, 0]
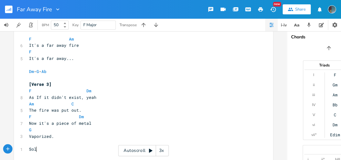
scroll to position [0, 7]
type textarea "Solo]"
type textarea "["
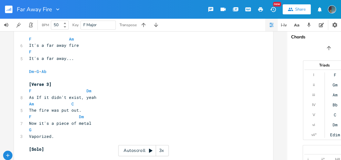
click at [4, 152] on div "button" at bounding box center [7, 155] width 9 height 9
click at [14, 152] on div "button" at bounding box center [18, 155] width 9 height 9
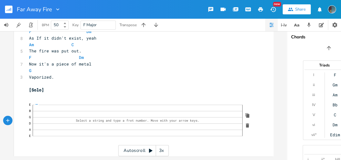
drag, startPoint x: 131, startPoint y: 124, endPoint x: 130, endPoint y: 110, distance: 14.1
click at [130, 110] on icon "E B — G D — A E" at bounding box center [138, 120] width 210 height 31
drag, startPoint x: 130, startPoint y: 110, endPoint x: 126, endPoint y: 126, distance: 17.0
click at [126, 126] on icon "E B — G D — A E" at bounding box center [138, 120] width 210 height 31
click span "—"
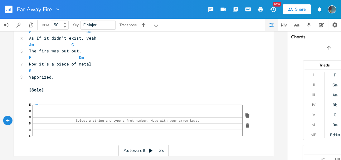
click span "—"
click at [133, 153] on div "Autoscroll 3x" at bounding box center [143, 150] width 51 height 11
click at [136, 151] on div "Autoscroll 3x" at bounding box center [143, 150] width 51 height 11
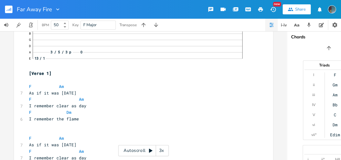
scroll to position [0, 0]
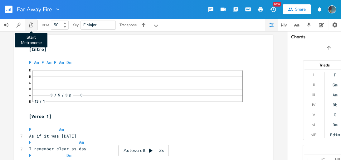
click at [34, 25] on icon "button" at bounding box center [31, 25] width 6 height 6
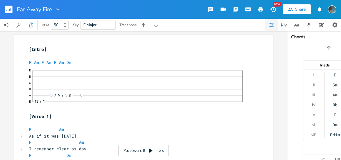
click span "13 /"
click span "1"
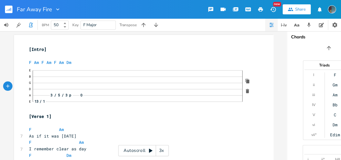
click span "1"
click at [35, 26] on button "button" at bounding box center [31, 25] width 12 height 12
click at [20, 26] on icon "button" at bounding box center [19, 25] width 6 height 6
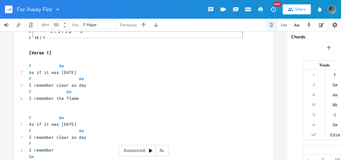
scroll to position [81, 0]
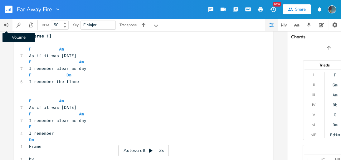
click at [5, 23] on icon "button" at bounding box center [6, 25] width 6 height 6
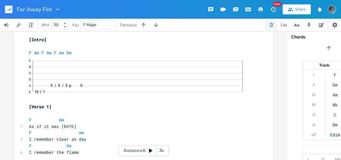
scroll to position [0, 0]
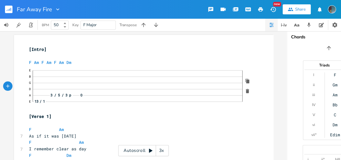
drag, startPoint x: 35, startPoint y: 101, endPoint x: 42, endPoint y: 102, distance: 6.6
click at [42, 102] on icon "E B G D A [DATE] 3 p 0 E 13 / 1" at bounding box center [138, 86] width 210 height 31
click at [246, 82] on icon "button" at bounding box center [248, 81] width 4 height 5
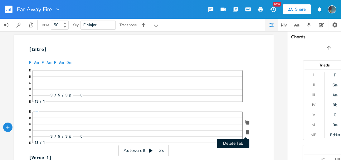
click at [246, 135] on button "Delete Tab" at bounding box center [248, 132] width 10 height 10
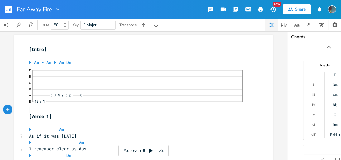
scroll to position [0, 0]
click div "—"
click span "3"
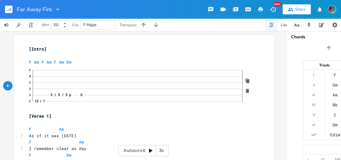
click span "4"
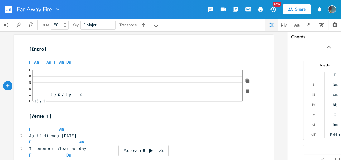
click at [117, 106] on div "E B G D A [DATE] 3 p 0 4 E 13 / 1 13 / 1" at bounding box center [141, 85] width 224 height 41
click span "4"
drag, startPoint x: 117, startPoint y: 95, endPoint x: 117, endPoint y: 115, distance: 20.6
click at [117, 115] on pre "[Verse 1]" at bounding box center [141, 116] width 226 height 7
click span "4"
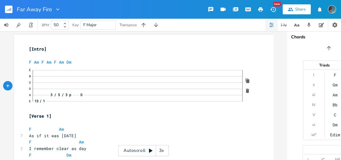
click span "3"
click span "—"
click span "3 /"
click span "3 \"
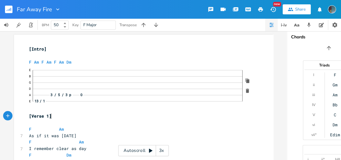
click at [144, 117] on pre "[Verse 1]" at bounding box center [141, 116] width 226 height 7
drag, startPoint x: 151, startPoint y: 95, endPoint x: 159, endPoint y: 107, distance: 14.4
click at [159, 107] on pre "E B G D A 3 \ 5 / 3 p 0 3 \ 5 / 3 p 0 — E 13 / 1 13 / 1" at bounding box center [141, 89] width 226 height 48
click div "—"
click span "—"
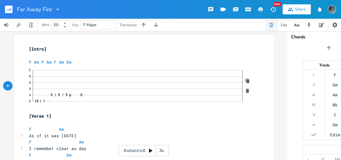
click span "—"
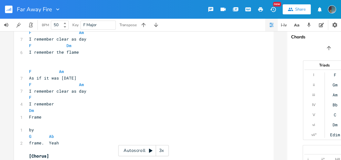
scroll to position [3, 0]
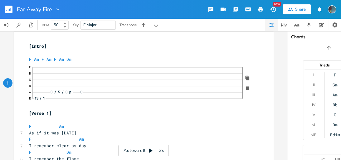
click span "—"
click div "—"
click div "0"
click at [217, 112] on pre "[Verse 1]" at bounding box center [141, 113] width 226 height 7
click span "5"
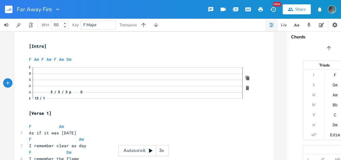
click span "0 /"
click span "0"
click div "p"
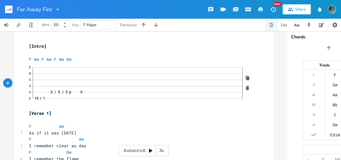
click span "—"
click div "/"
click at [270, 21] on button "button" at bounding box center [272, 25] width 12 height 12
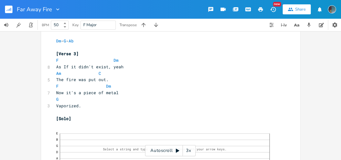
scroll to position [410, 0]
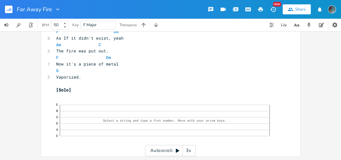
click div "—"
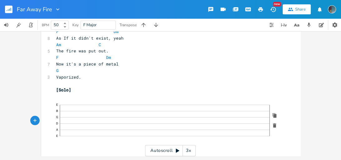
click span "5 b"
click span "7"
click at [184, 97] on pre "​" at bounding box center [168, 96] width 226 height 7
click span "—"
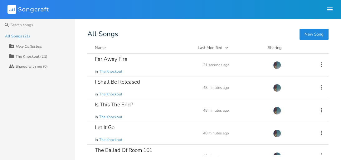
click at [125, 67] on div "Far Away Fire in The Knockout" at bounding box center [145, 65] width 101 height 22
click at [318, 65] on icon at bounding box center [321, 64] width 7 height 7
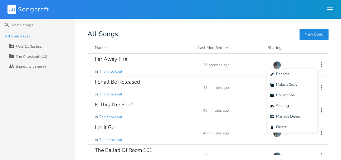
click at [167, 45] on button "Name" at bounding box center [143, 48] width 96 height 6
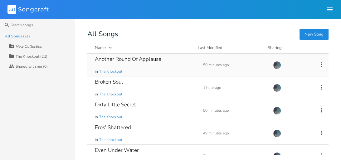
click at [318, 66] on icon at bounding box center [321, 64] width 7 height 7
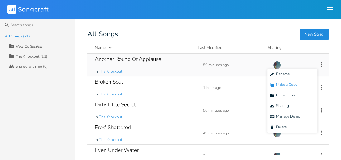
click at [301, 84] on li "Duplicate Make a Copy" at bounding box center [293, 85] width 50 height 11
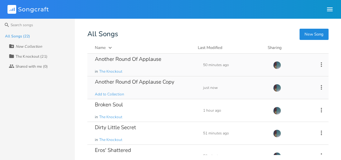
click at [319, 90] on icon at bounding box center [321, 87] width 7 height 7
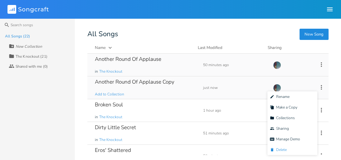
click at [287, 152] on li "[PERSON_NAME]" at bounding box center [293, 150] width 50 height 11
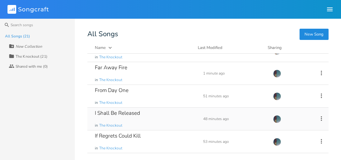
scroll to position [90, 0]
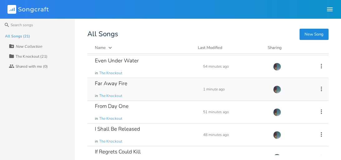
click at [318, 92] on icon at bounding box center [321, 89] width 7 height 7
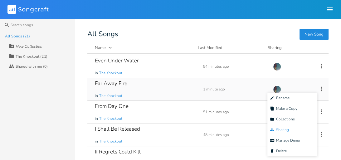
click at [291, 130] on li "Collaborators Sharing" at bounding box center [293, 130] width 50 height 11
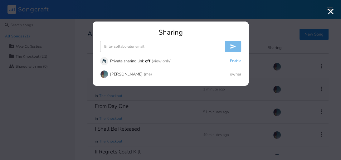
click at [330, 15] on icon "button" at bounding box center [331, 12] width 10 height 10
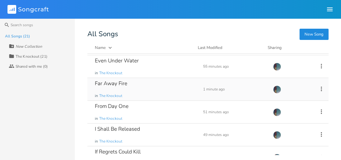
click at [22, 15] on header "Songcraft Library Community" at bounding box center [170, 9] width 341 height 19
click at [25, 11] on icon "Songcraft" at bounding box center [27, 9] width 41 height 9
click at [326, 11] on header "Songcraft Library Community" at bounding box center [170, 9] width 341 height 19
click at [329, 10] on icon "button" at bounding box center [329, 9] width 7 height 7
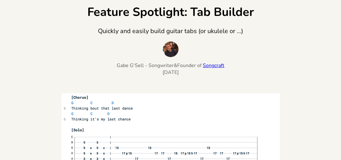
scroll to position [38, 0]
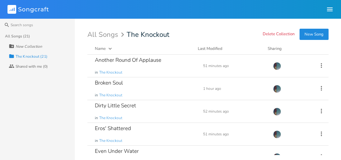
click at [332, 10] on icon "button" at bounding box center [329, 9] width 7 height 7
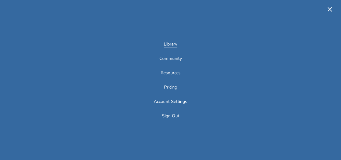
click at [174, 47] on link "Library" at bounding box center [170, 44] width 13 height 5
click at [173, 73] on link "Resources" at bounding box center [171, 73] width 20 height 5
click at [329, 9] on icon "button" at bounding box center [329, 9] width 7 height 7
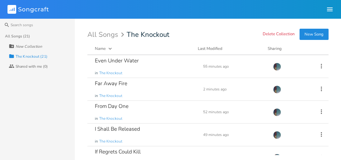
scroll to position [92, 0]
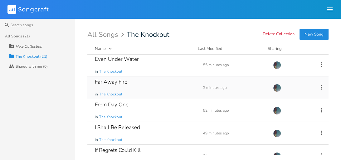
click at [124, 83] on div "Far Away Fire" at bounding box center [111, 81] width 32 height 5
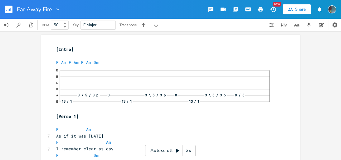
drag, startPoint x: 57, startPoint y: 51, endPoint x: 94, endPoint y: 80, distance: 47.2
click at [55, 50] on pre "[Intro]" at bounding box center [168, 49] width 226 height 7
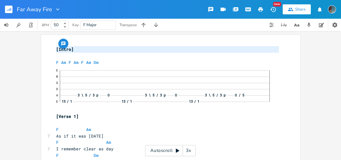
click at [55, 50] on pre "[Intro]" at bounding box center [168, 49] width 226 height 7
type textarea "[Intro] F Am F Am F Am Dm  [Verse 1] F Am As if it was yesterday F Am I rememb…"
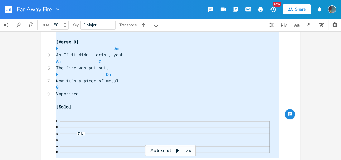
scroll to position [419, 0]
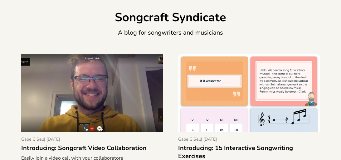
scroll to position [44, 0]
